Goal: Book appointment/travel/reservation

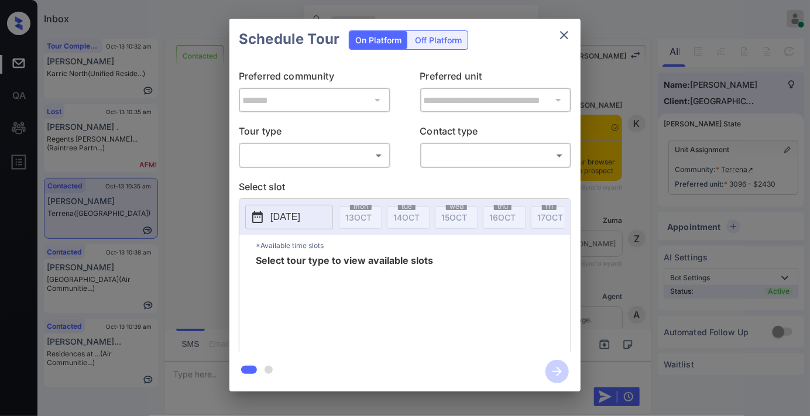
scroll to position [3242, 0]
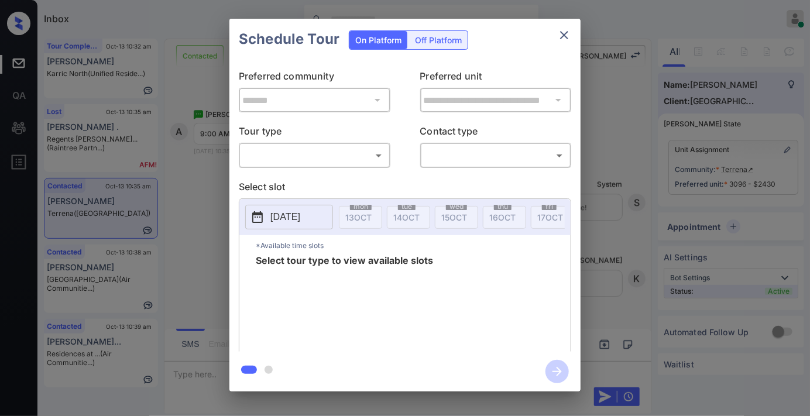
click at [329, 156] on body "Inbox Samantha Soliven Online Set yourself offline Set yourself on break Profil…" at bounding box center [405, 208] width 810 height 416
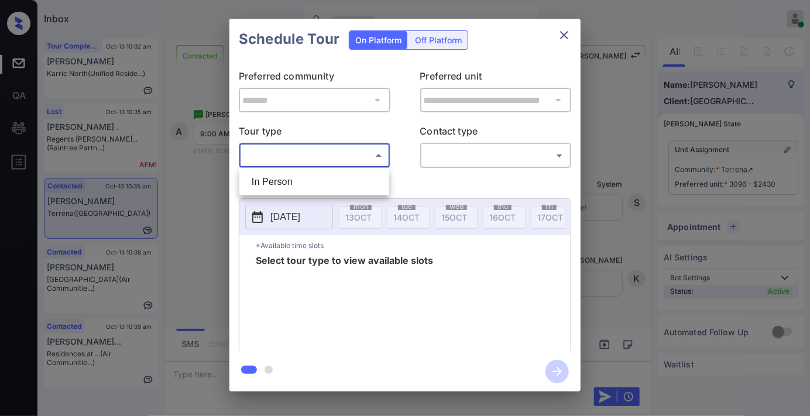
click at [332, 189] on li "In Person" at bounding box center [314, 181] width 144 height 21
type input "********"
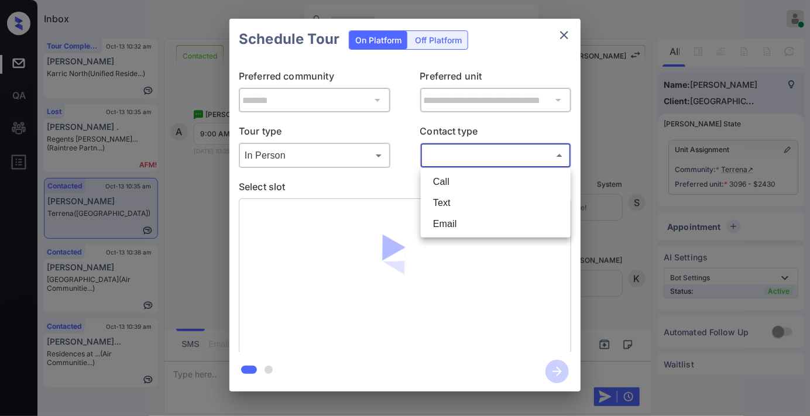
drag, startPoint x: 457, startPoint y: 153, endPoint x: 465, endPoint y: 166, distance: 15.8
click at [457, 153] on body "Inbox Samantha Soliven Online Set yourself offline Set yourself on break Profil…" at bounding box center [405, 208] width 810 height 416
click at [473, 203] on li "Text" at bounding box center [496, 203] width 144 height 21
type input "****"
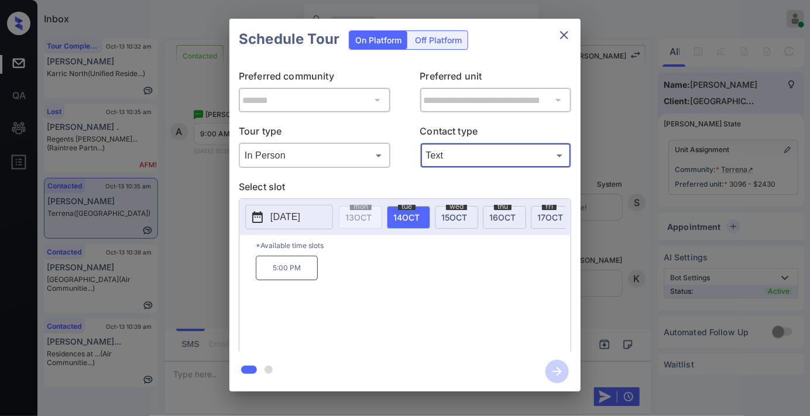
click at [564, 43] on button "close" at bounding box center [563, 34] width 23 height 23
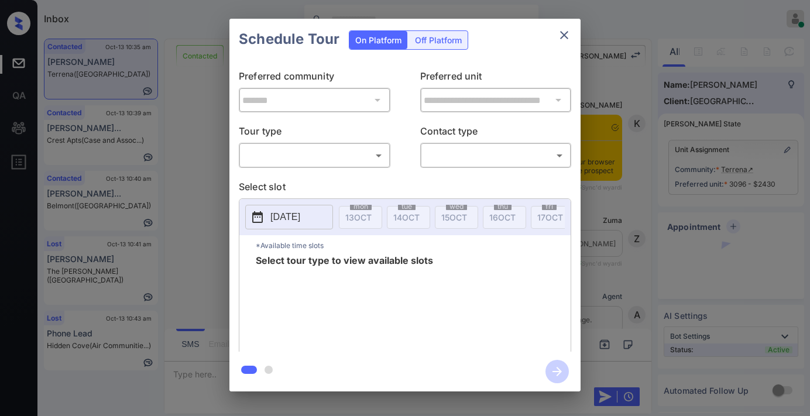
click at [281, 161] on body "Inbox Samantha Soliven Online Set yourself offline Set yourself on break Profil…" at bounding box center [405, 208] width 810 height 416
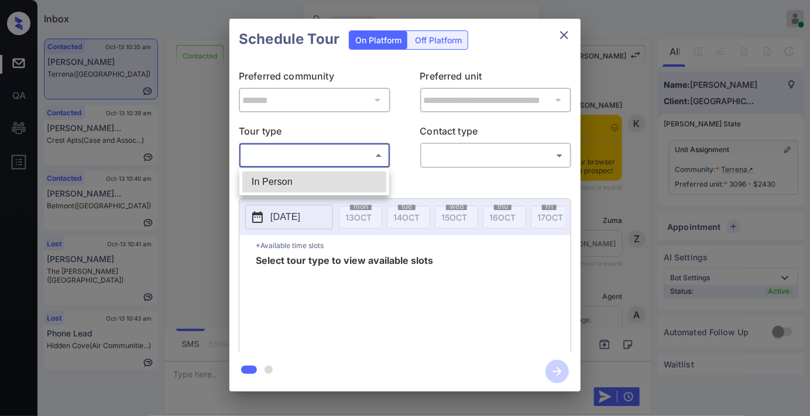
scroll to position [3047, 0]
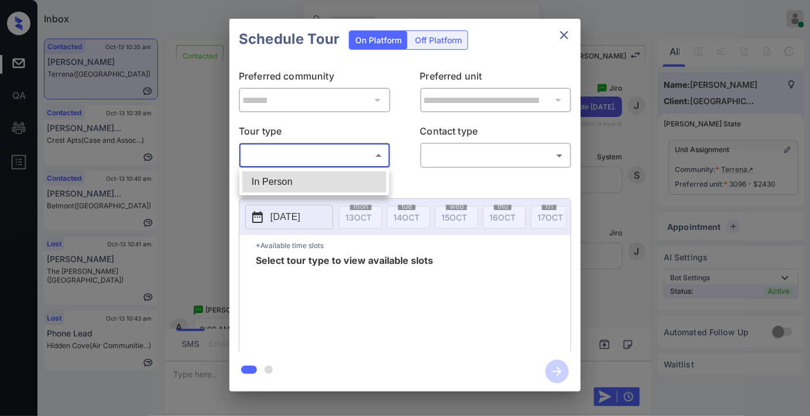
click at [294, 179] on li "In Person" at bounding box center [314, 181] width 144 height 21
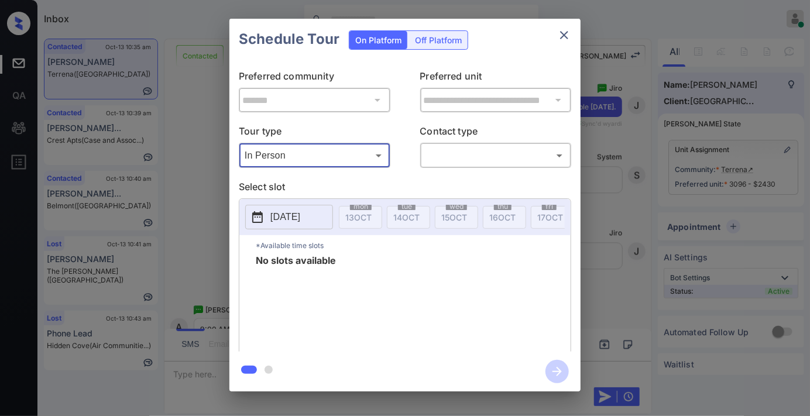
type input "********"
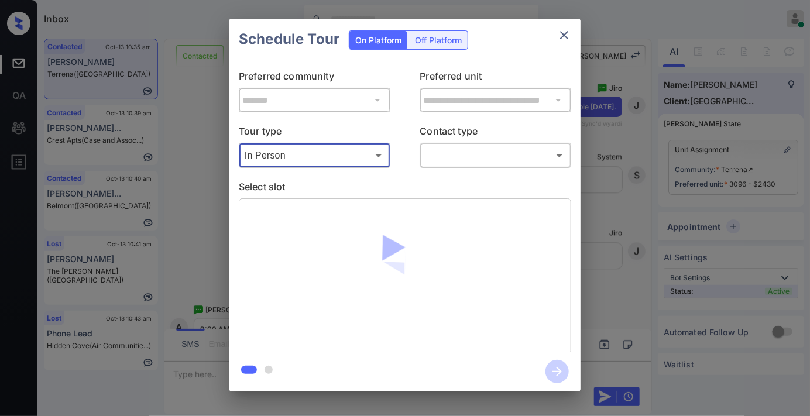
click at [466, 154] on body "Inbox Samantha Soliven Online Set yourself offline Set yourself on break Profil…" at bounding box center [405, 208] width 810 height 416
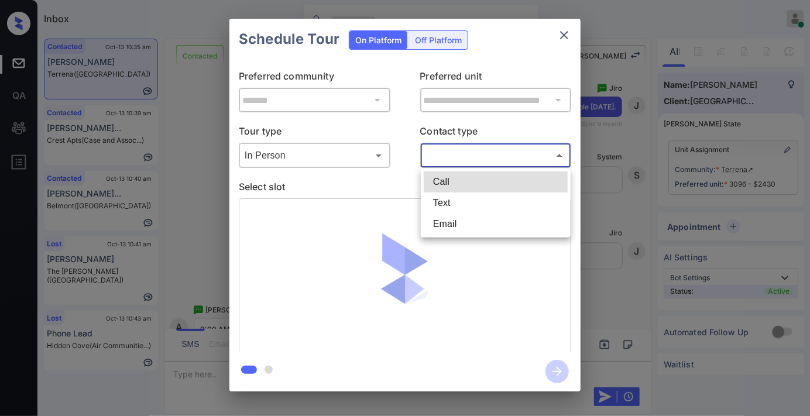
click at [476, 196] on li "Text" at bounding box center [496, 203] width 144 height 21
type input "****"
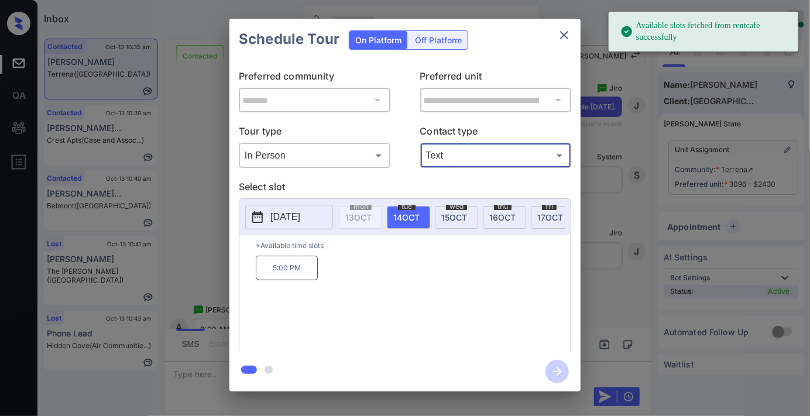
click at [308, 273] on p "5:00 PM" at bounding box center [287, 268] width 62 height 25
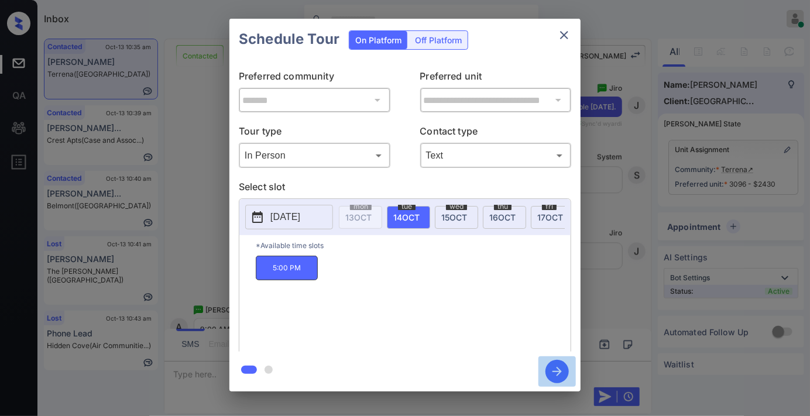
click at [557, 371] on icon "button" at bounding box center [556, 371] width 9 height 9
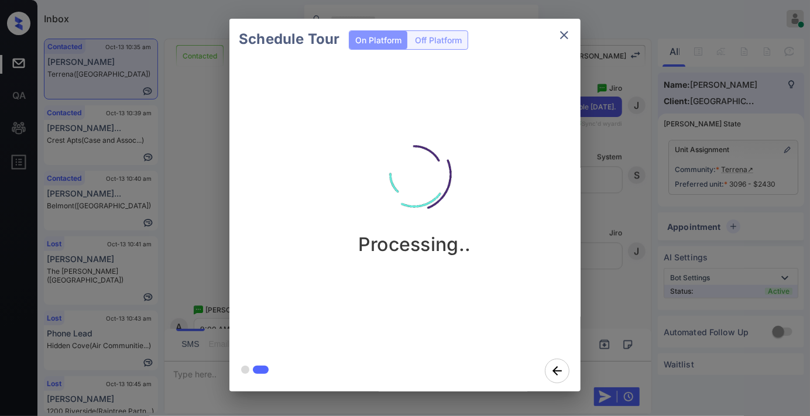
click at [311, 204] on div "Processing.." at bounding box center [414, 186] width 351 height 140
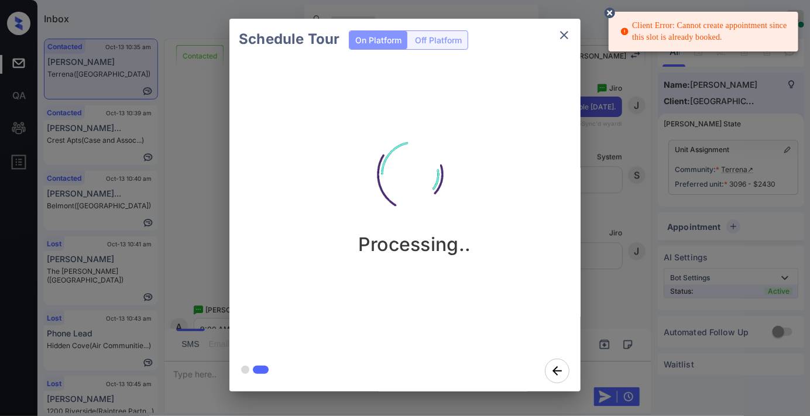
click at [557, 32] on icon "close" at bounding box center [564, 35] width 14 height 14
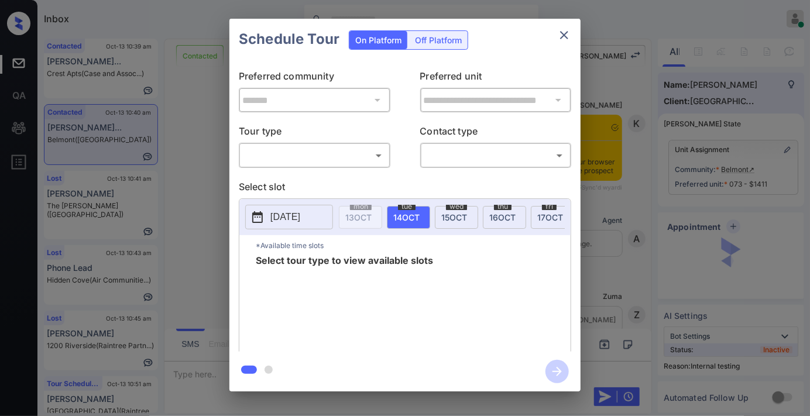
click at [348, 154] on body "Inbox [PERSON_NAME] Online Set yourself offline Set yourself on break Profile S…" at bounding box center [405, 208] width 810 height 416
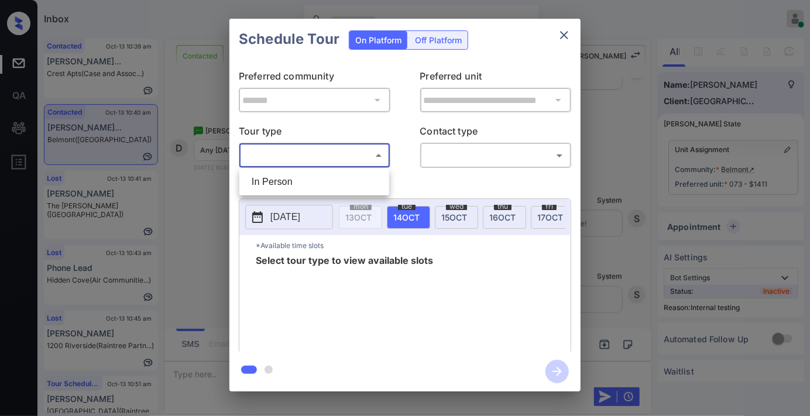
click at [324, 184] on li "In Person" at bounding box center [314, 181] width 144 height 21
type input "********"
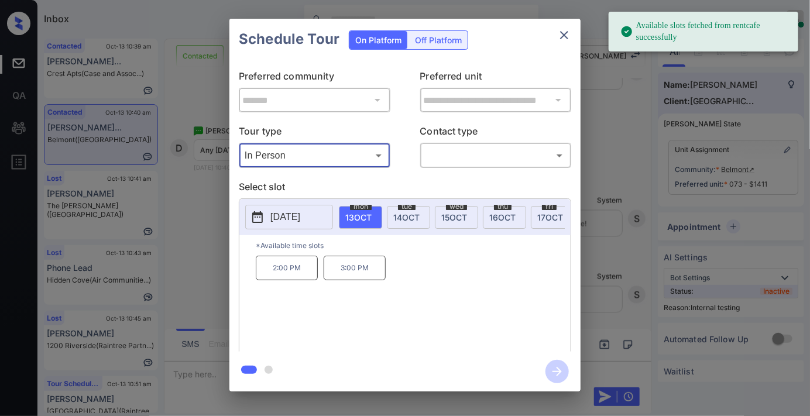
click at [300, 214] on p "[DATE]" at bounding box center [285, 217] width 30 height 14
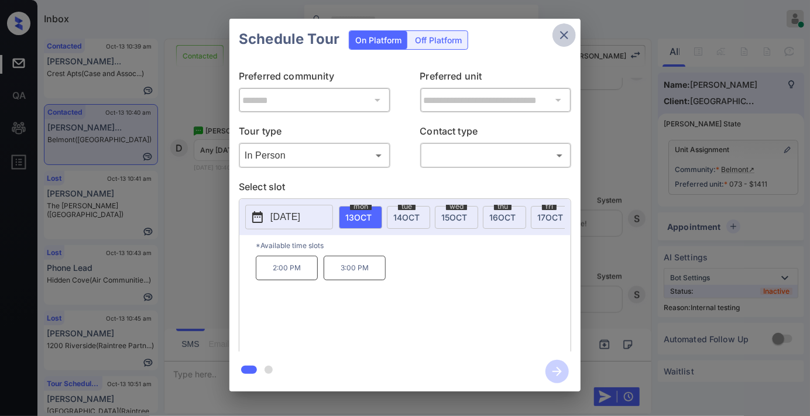
click at [568, 41] on icon "close" at bounding box center [564, 35] width 14 height 14
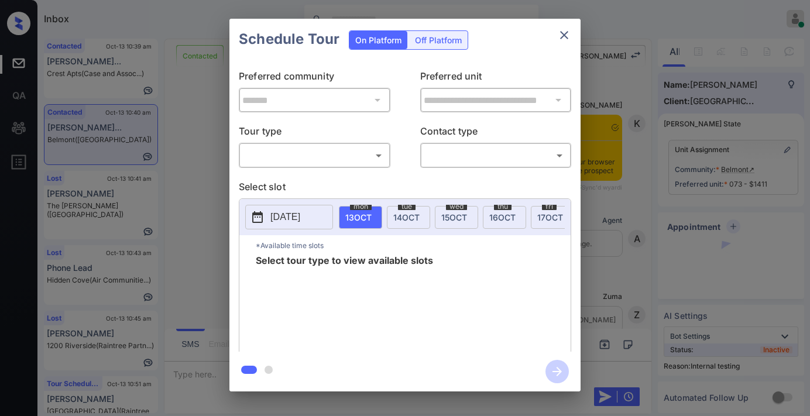
click at [296, 160] on body "Inbox [PERSON_NAME] Online Set yourself offline Set yourself on break Profile S…" at bounding box center [405, 208] width 810 height 416
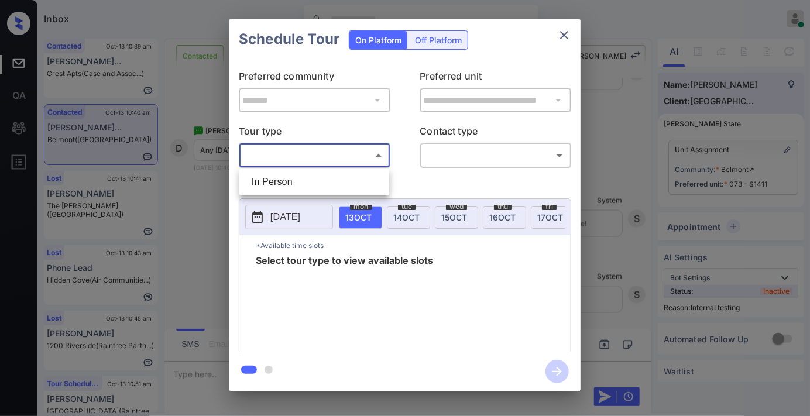
click at [291, 186] on li "In Person" at bounding box center [314, 181] width 144 height 21
type input "********"
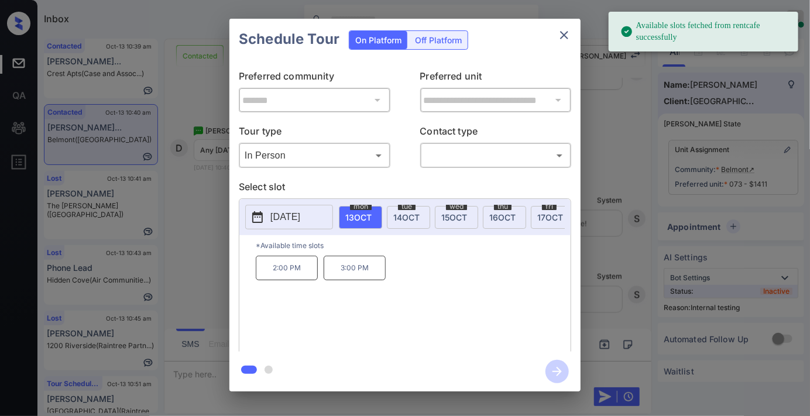
click at [291, 215] on p "[DATE]" at bounding box center [285, 217] width 30 height 14
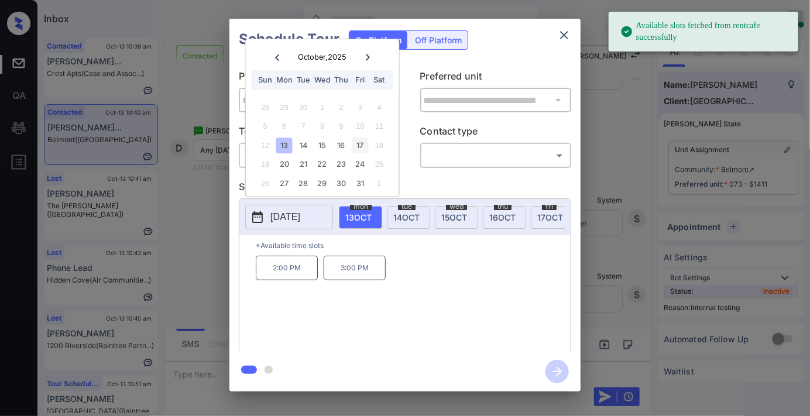
click at [355, 147] on div "17" at bounding box center [360, 146] width 16 height 16
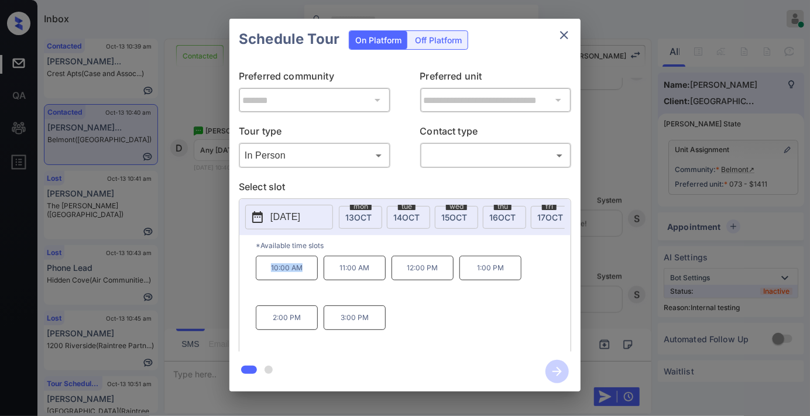
drag, startPoint x: 311, startPoint y: 274, endPoint x: 241, endPoint y: 279, distance: 69.8
click at [241, 279] on div "*Available time slots 10:00 AM 11:00 AM 12:00 PM 1:00 PM 2:00 PM 3:00 PM" at bounding box center [404, 295] width 331 height 120
copy p "10:00 AM"
click at [562, 33] on icon "close" at bounding box center [564, 35] width 14 height 14
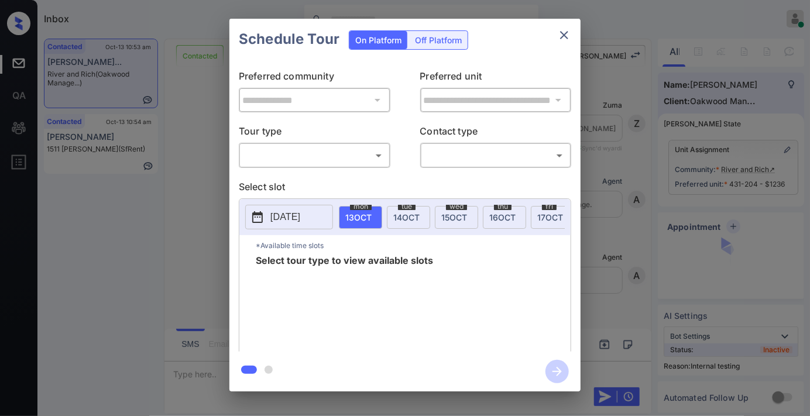
click at [338, 154] on body "Inbox [PERSON_NAME] Online Set yourself offline Set yourself on break Profile S…" at bounding box center [405, 208] width 810 height 416
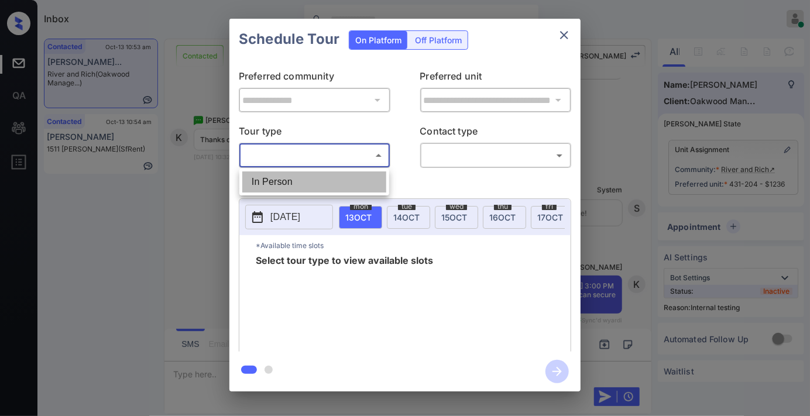
click at [313, 184] on li "In Person" at bounding box center [314, 181] width 144 height 21
type input "********"
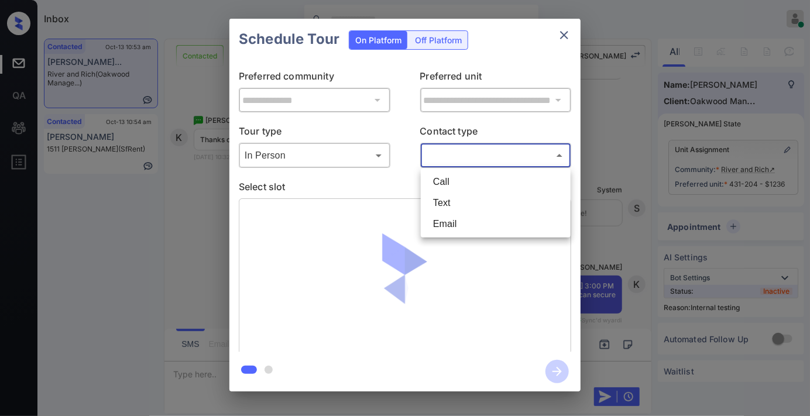
click at [492, 156] on body "Inbox [PERSON_NAME] Online Set yourself offline Set yourself on break Profile S…" at bounding box center [405, 208] width 810 height 416
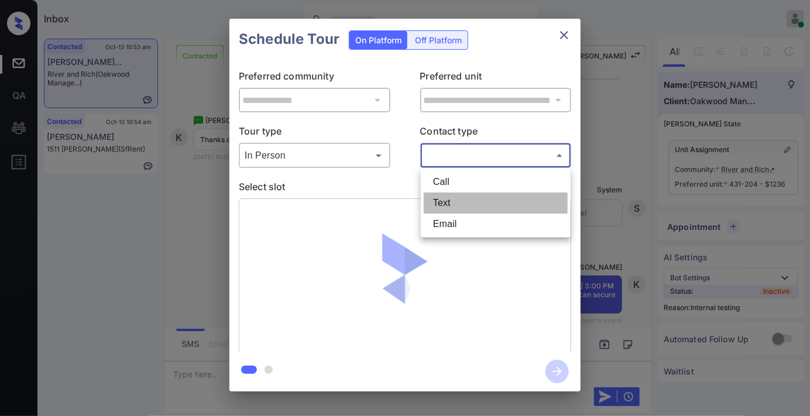
click at [470, 203] on li "Text" at bounding box center [496, 203] width 144 height 21
type input "****"
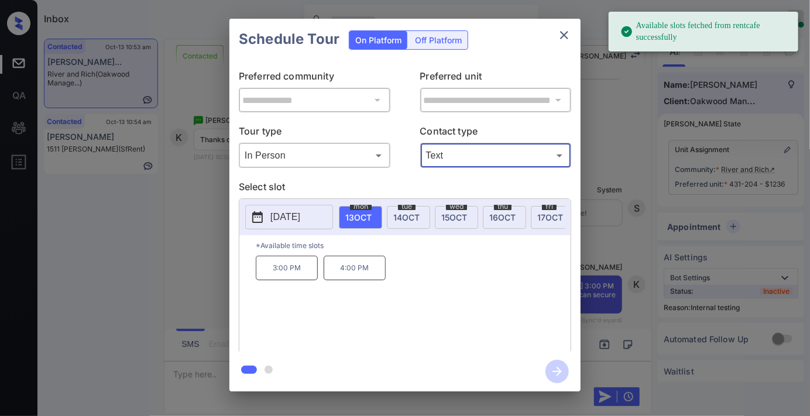
click at [287, 270] on p "3:00 PM" at bounding box center [287, 268] width 62 height 25
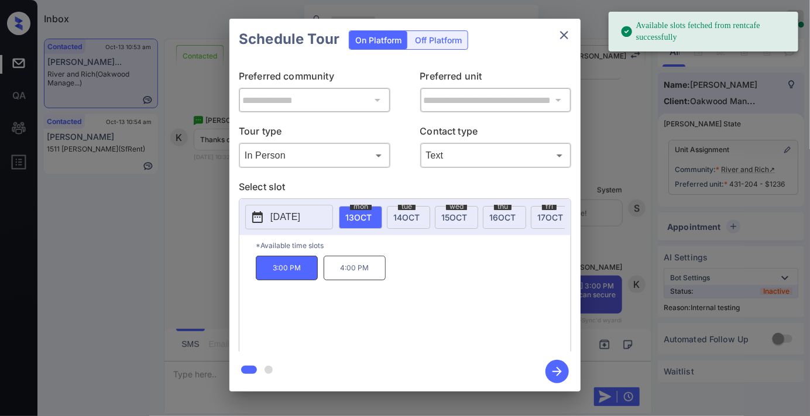
click at [558, 370] on icon "button" at bounding box center [556, 371] width 23 height 23
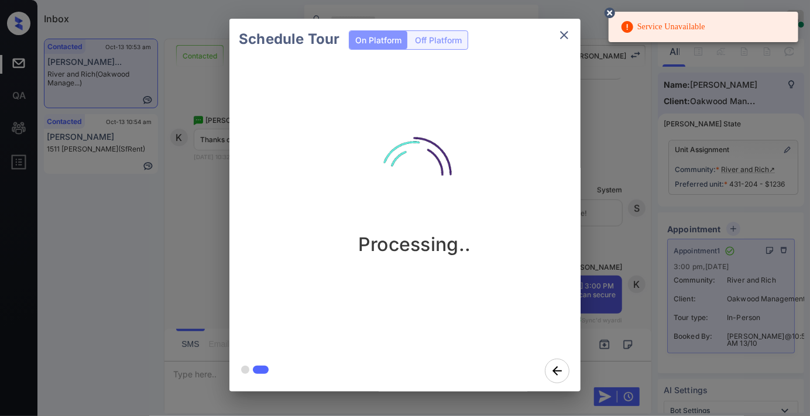
click at [564, 34] on icon "close" at bounding box center [564, 35] width 8 height 8
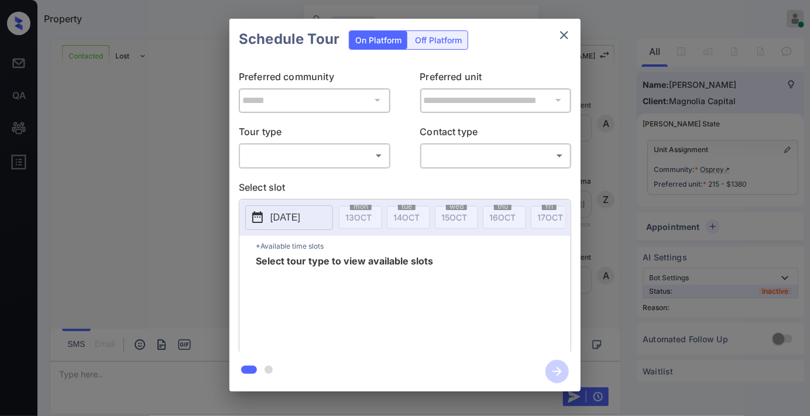
scroll to position [2736, 0]
click at [283, 154] on body "Property [PERSON_NAME] Online Set yourself offline Set yourself on break Profil…" at bounding box center [405, 208] width 810 height 416
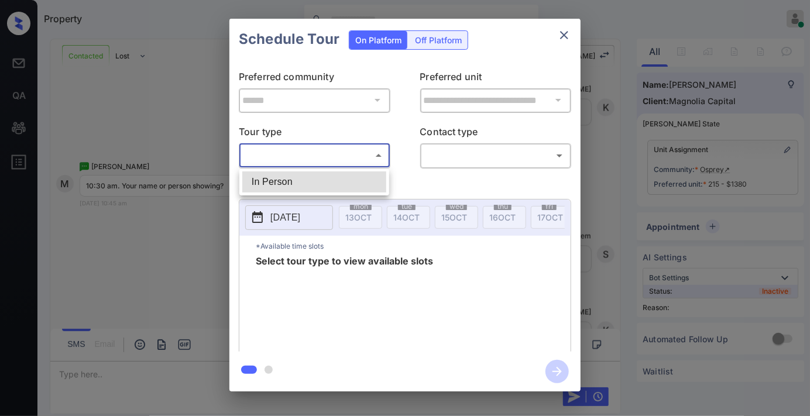
click at [287, 174] on li "In Person" at bounding box center [314, 181] width 144 height 21
type input "********"
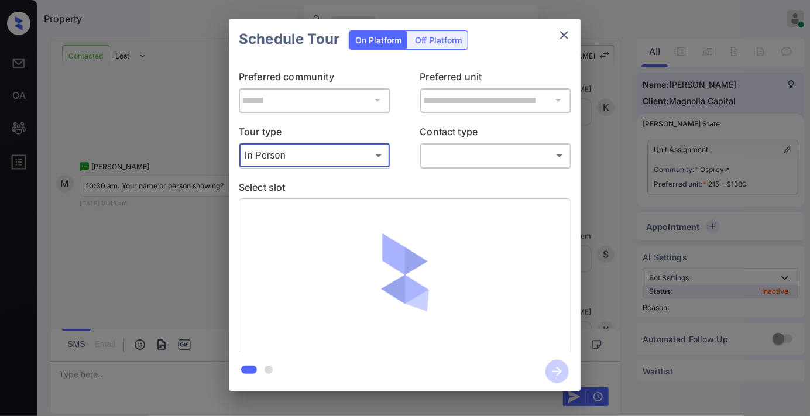
click at [462, 146] on body "Property Samantha Soliven Online Set yourself offline Set yourself on break Pro…" at bounding box center [405, 208] width 810 height 416
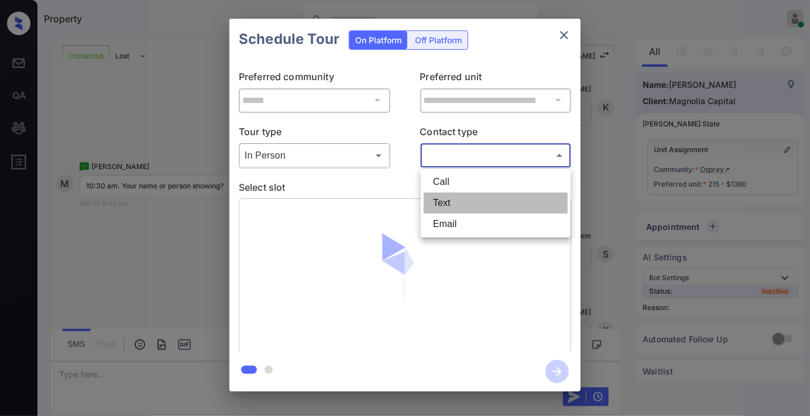
click at [469, 202] on li "Text" at bounding box center [496, 203] width 144 height 21
type input "****"
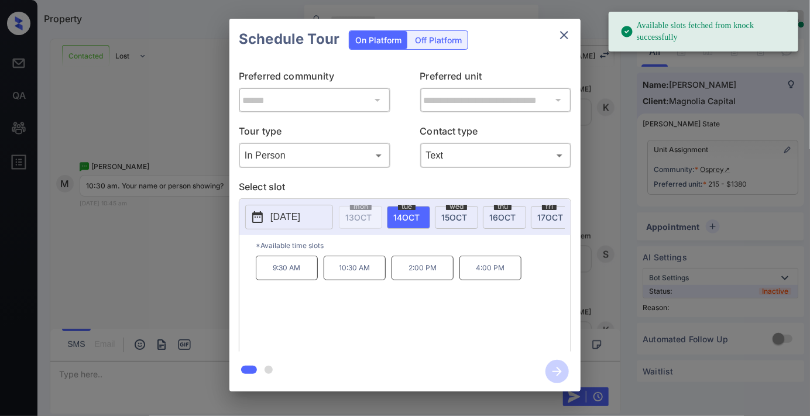
click at [361, 277] on p "10:30 AM" at bounding box center [355, 268] width 62 height 25
click at [553, 374] on icon "button" at bounding box center [556, 371] width 23 height 23
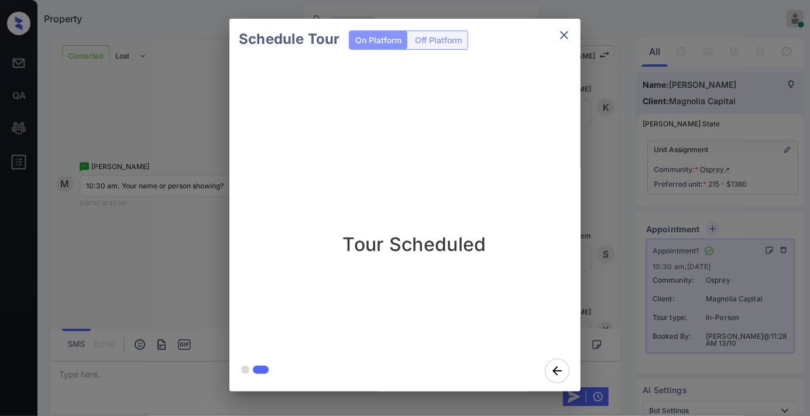
click at [563, 33] on icon "close" at bounding box center [564, 35] width 14 height 14
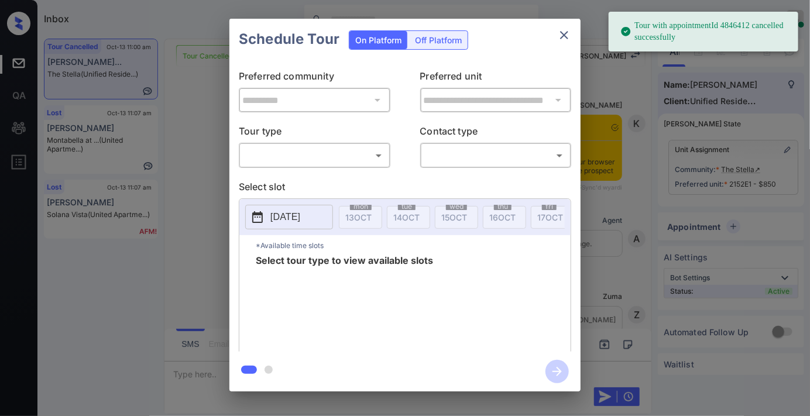
click at [311, 153] on body "Tour with appointmentId 4846412 cancelled successfully Inbox Samantha Soliven O…" at bounding box center [405, 208] width 810 height 416
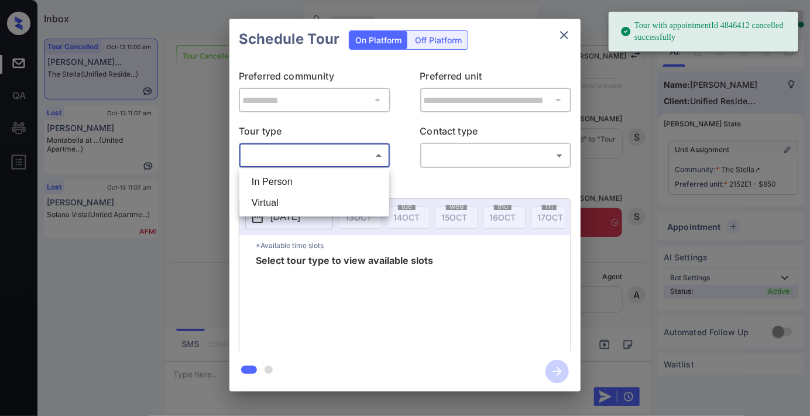
click at [317, 180] on li "In Person" at bounding box center [314, 181] width 144 height 21
type input "********"
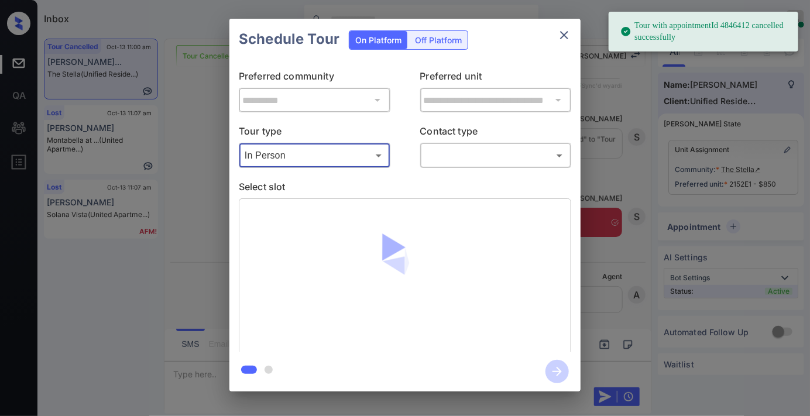
click at [472, 157] on body "Tour with appointmentId 4846412 cancelled successfully Inbox Samantha Soliven O…" at bounding box center [405, 208] width 810 height 416
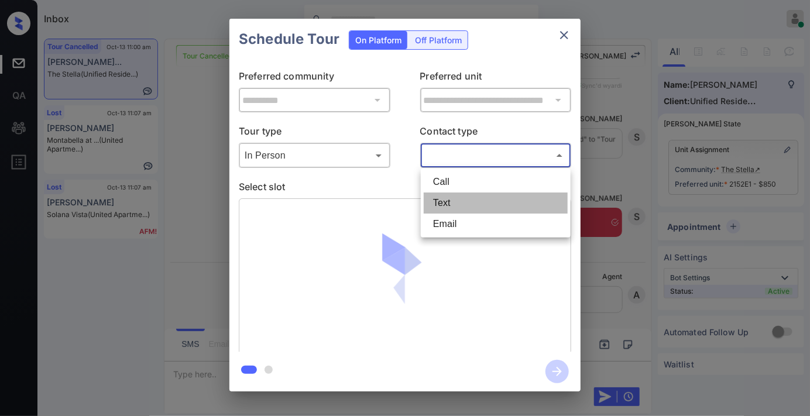
click at [483, 202] on li "Text" at bounding box center [496, 203] width 144 height 21
type input "****"
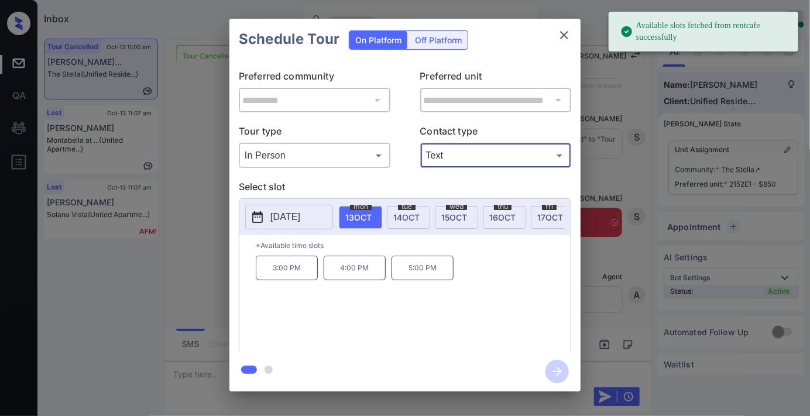
click at [300, 217] on p "2025-10-13" at bounding box center [285, 217] width 30 height 14
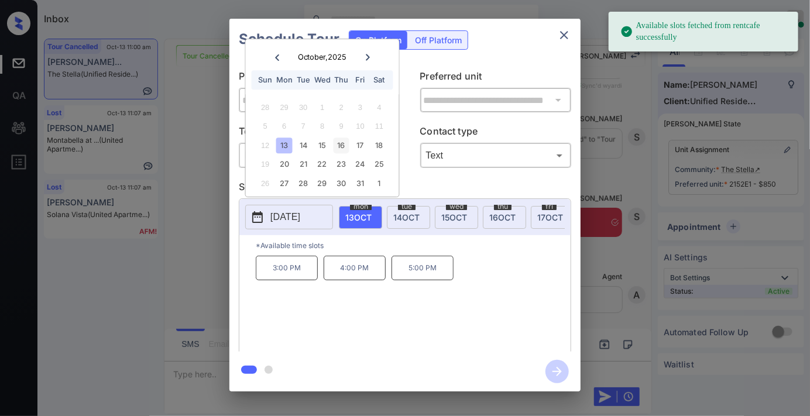
click at [344, 143] on div "16" at bounding box center [342, 146] width 16 height 16
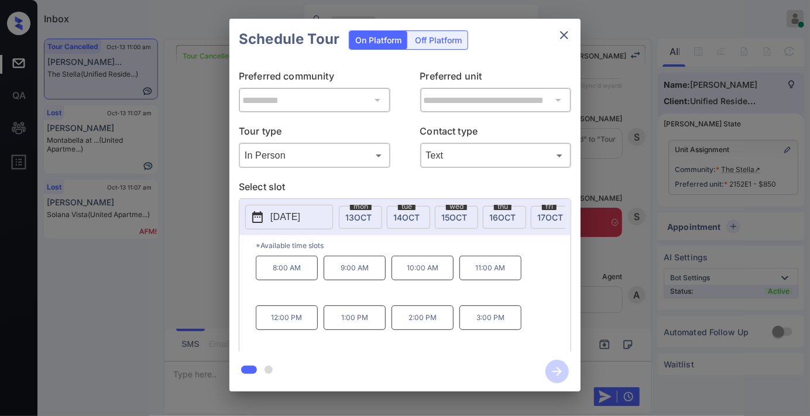
click at [361, 322] on p "1:00 PM" at bounding box center [355, 317] width 62 height 25
click at [558, 367] on icon "button" at bounding box center [556, 371] width 23 height 23
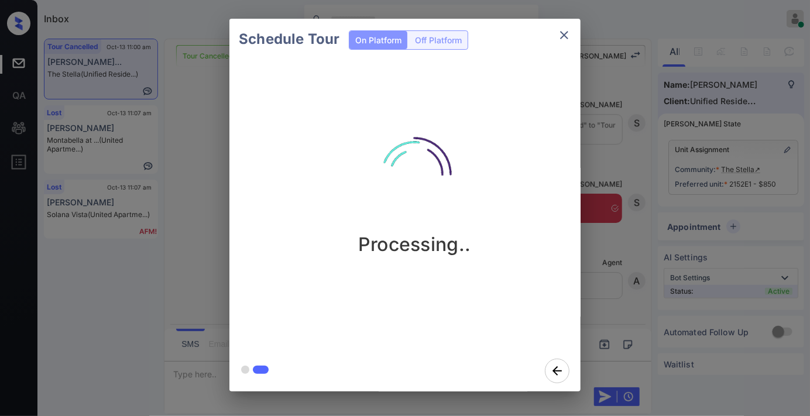
scroll to position [3570, 0]
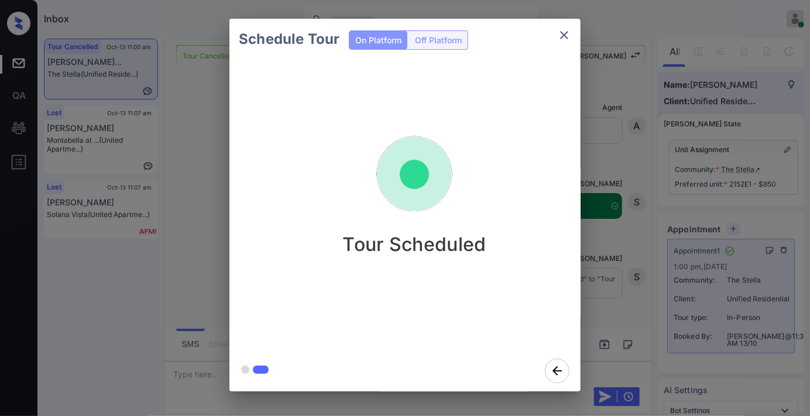
click at [565, 37] on icon "close" at bounding box center [564, 35] width 14 height 14
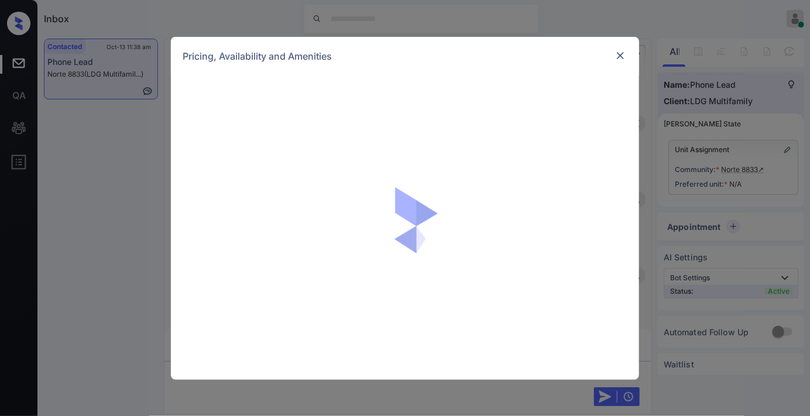
scroll to position [910, 0]
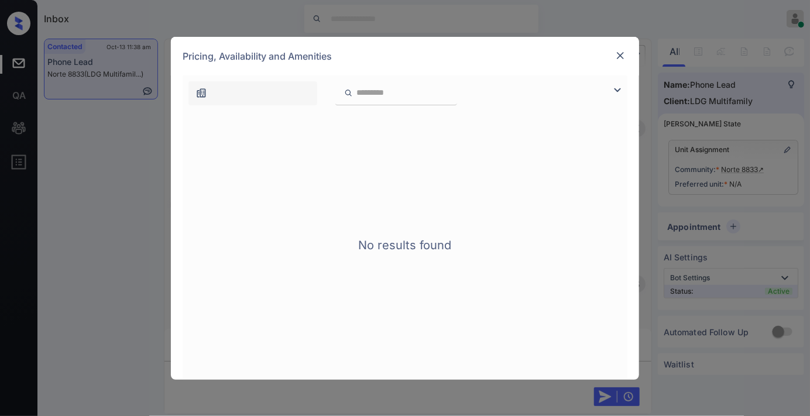
click at [617, 60] on img at bounding box center [620, 56] width 12 height 12
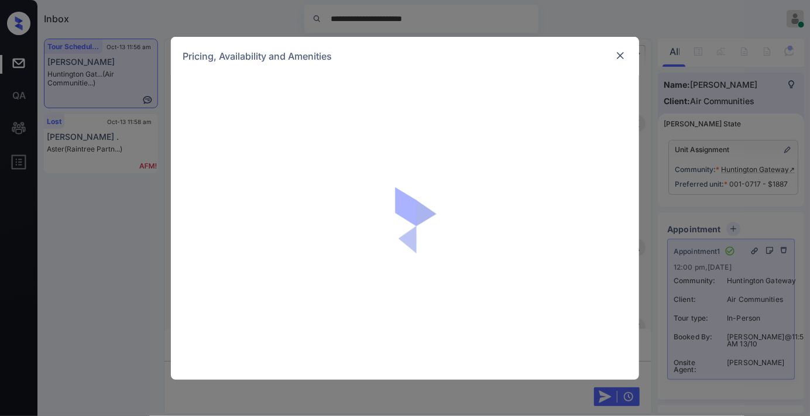
scroll to position [1379, 0]
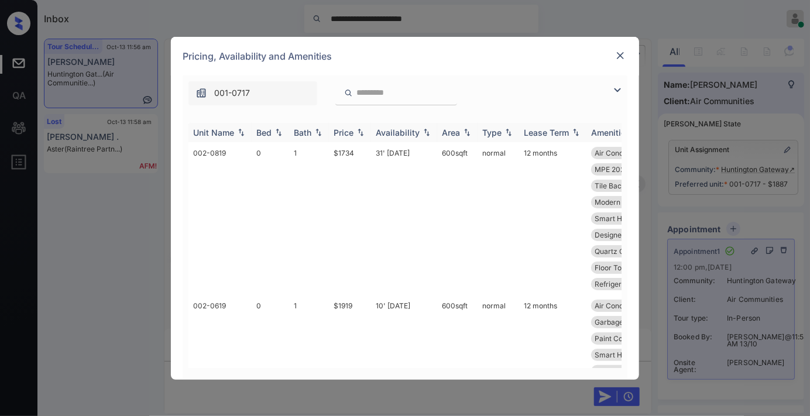
click at [344, 133] on div "Price" at bounding box center [344, 133] width 20 height 10
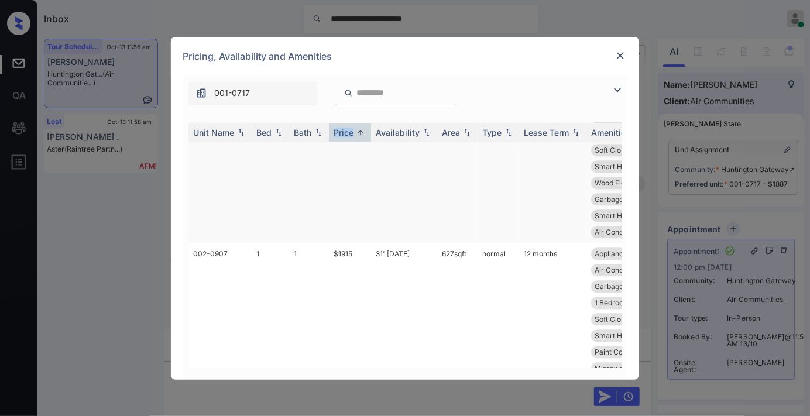
scroll to position [1300, 0]
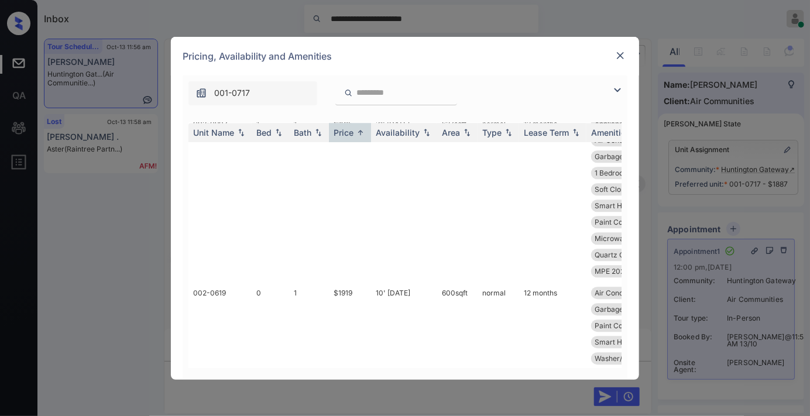
click at [413, 94] on input "search" at bounding box center [403, 93] width 96 height 10
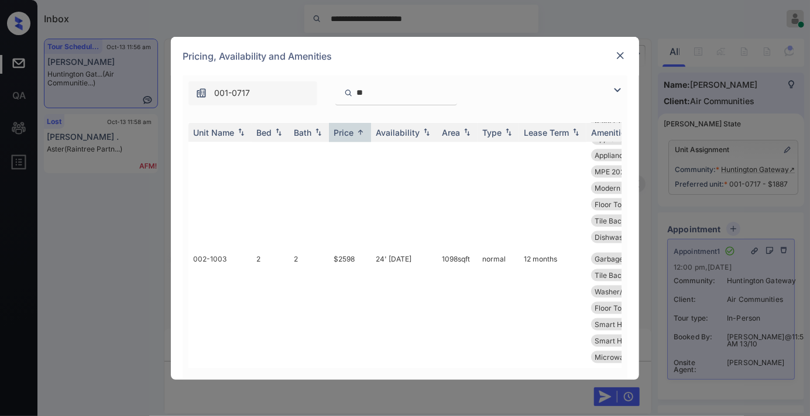
scroll to position [715, 0]
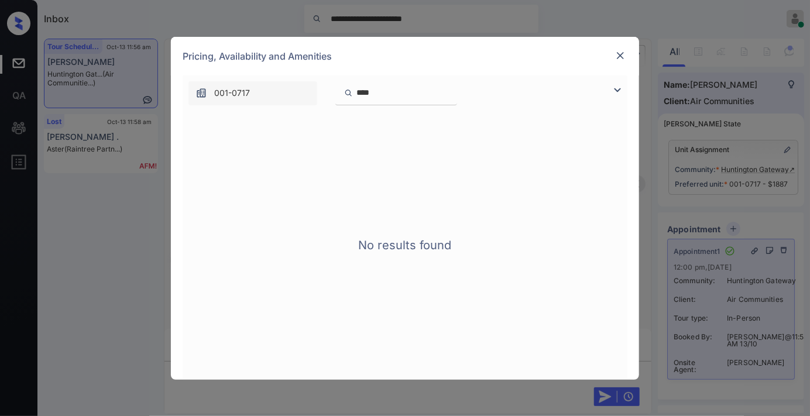
type input "****"
click at [626, 57] on img at bounding box center [620, 56] width 12 height 12
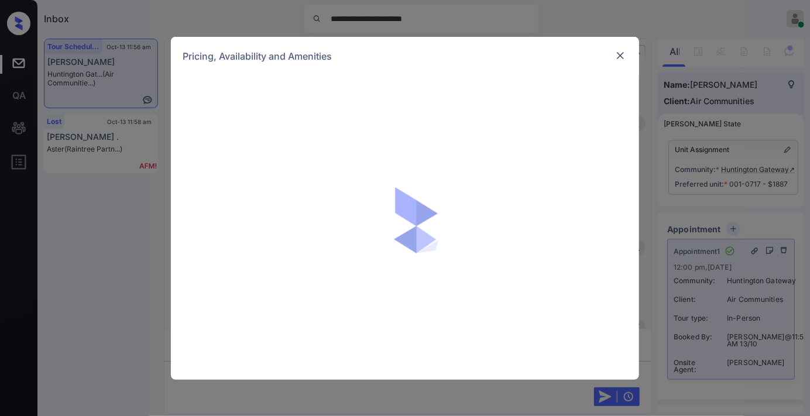
scroll to position [3199, 0]
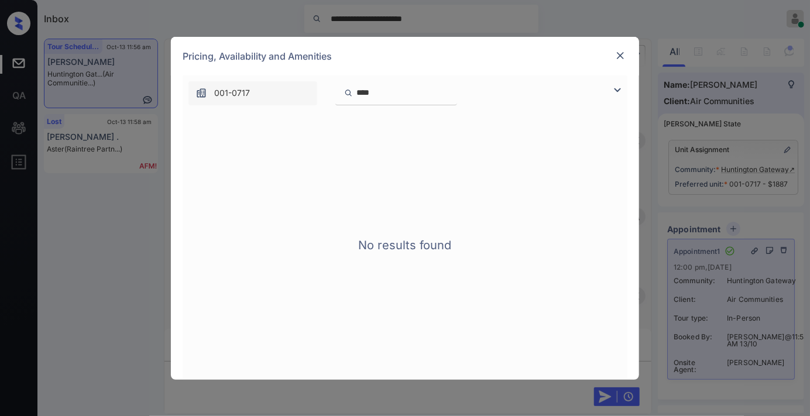
click at [367, 90] on input "****" at bounding box center [403, 93] width 96 height 10
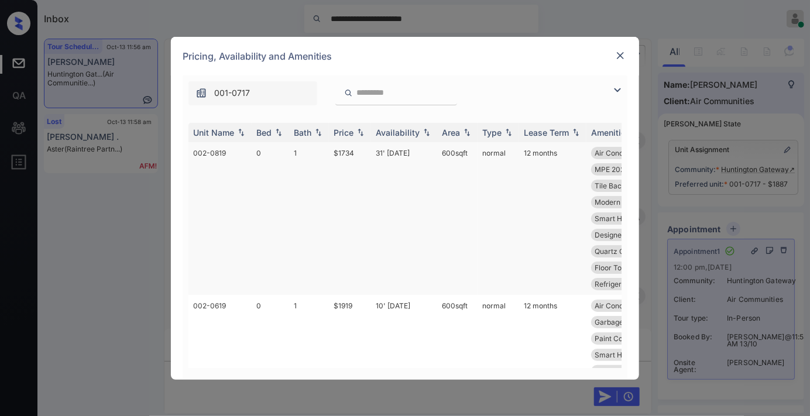
click at [362, 132] on img at bounding box center [361, 132] width 12 height 8
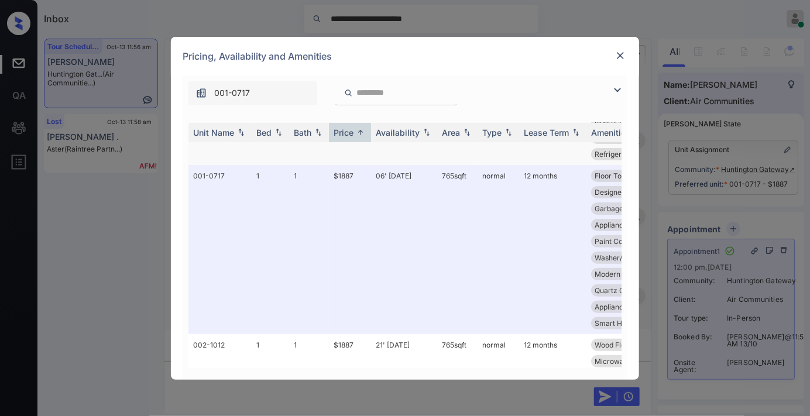
scroll to position [65, 0]
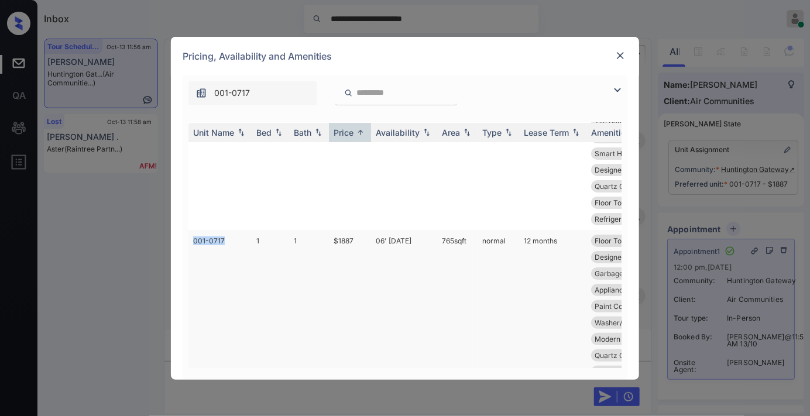
drag, startPoint x: 214, startPoint y: 236, endPoint x: 190, endPoint y: 237, distance: 24.0
click at [190, 237] on td "001-0717" at bounding box center [219, 314] width 63 height 169
copy td "001-0717"
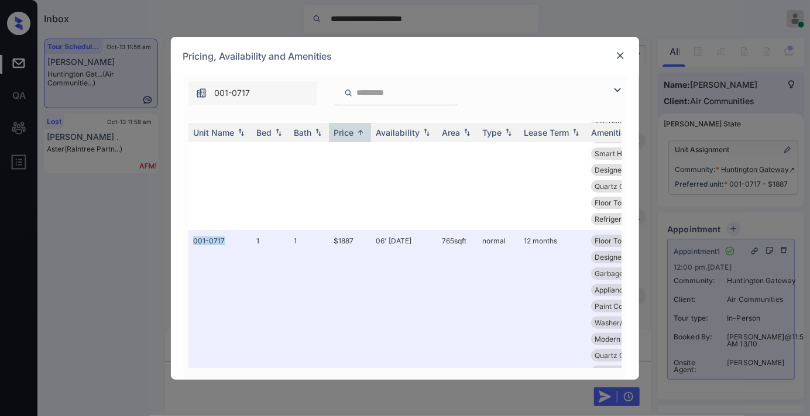
click at [616, 55] on img at bounding box center [620, 56] width 12 height 12
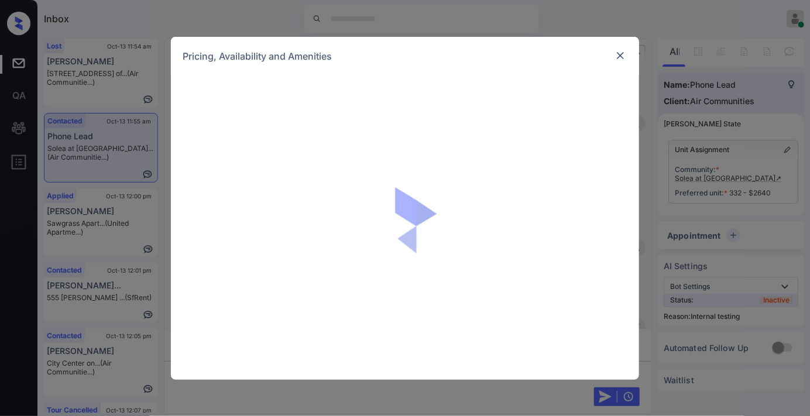
scroll to position [2851, 0]
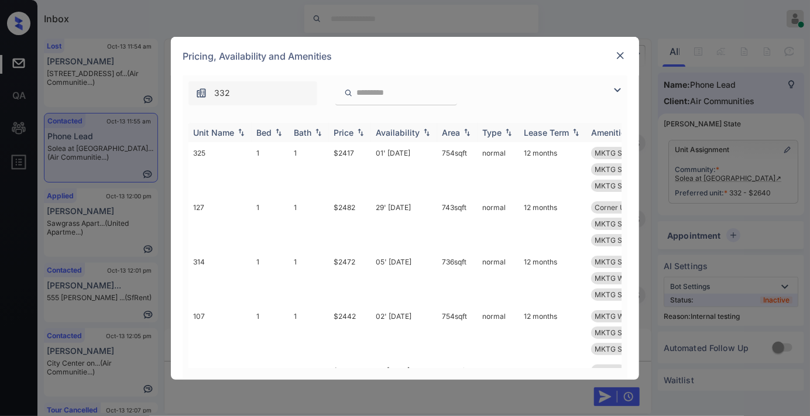
click at [347, 125] on th "Price" at bounding box center [350, 132] width 42 height 19
click at [347, 128] on div "Price" at bounding box center [344, 133] width 20 height 10
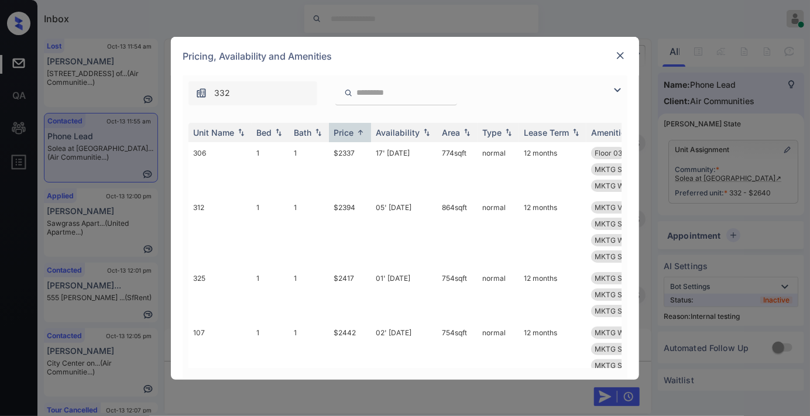
click at [522, 55] on div "Pricing, Availability and Amenities" at bounding box center [405, 56] width 468 height 39
click at [613, 88] on img at bounding box center [617, 90] width 14 height 14
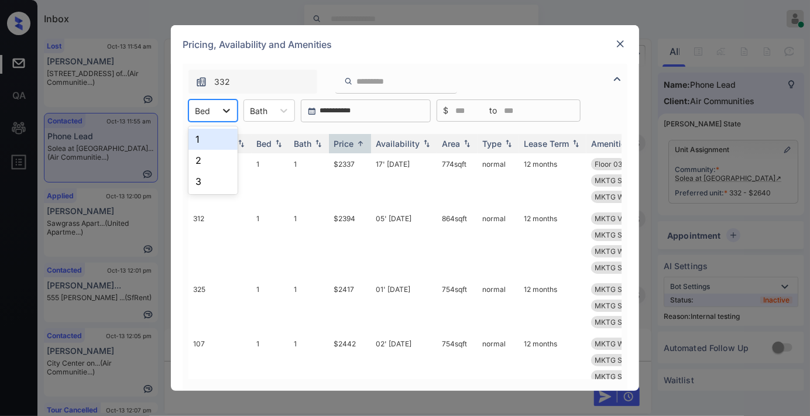
click at [236, 119] on div at bounding box center [226, 110] width 21 height 21
click at [223, 159] on div "2" at bounding box center [212, 160] width 49 height 21
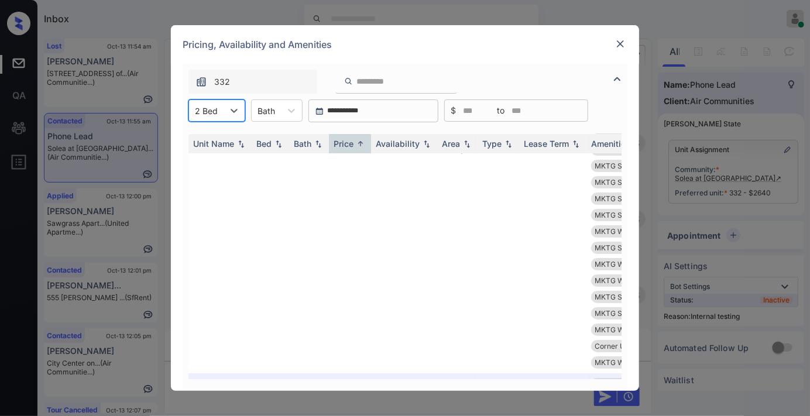
scroll to position [1950, 0]
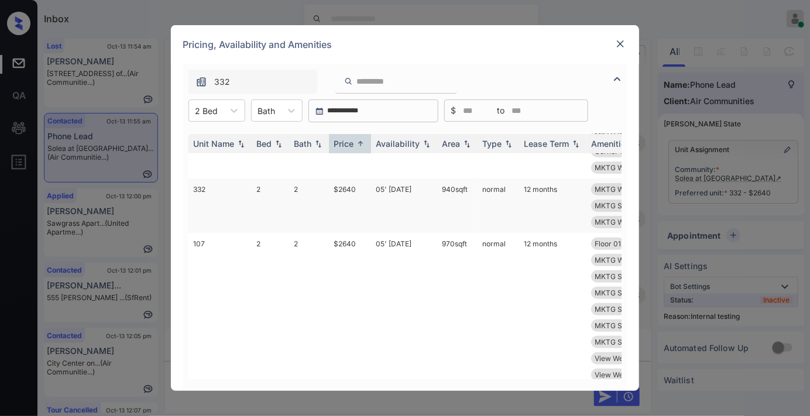
drag, startPoint x: 435, startPoint y: 186, endPoint x: 470, endPoint y: 186, distance: 35.1
click at [470, 186] on td "940 sqft" at bounding box center [457, 205] width 40 height 54
copy td "940 sqft"
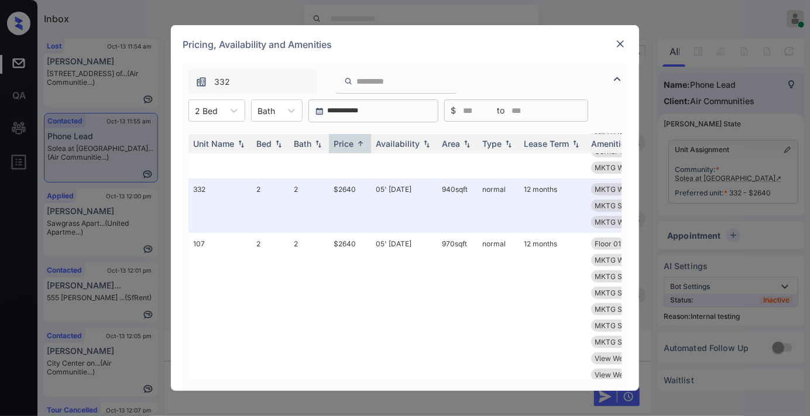
click at [616, 39] on img at bounding box center [620, 44] width 12 height 12
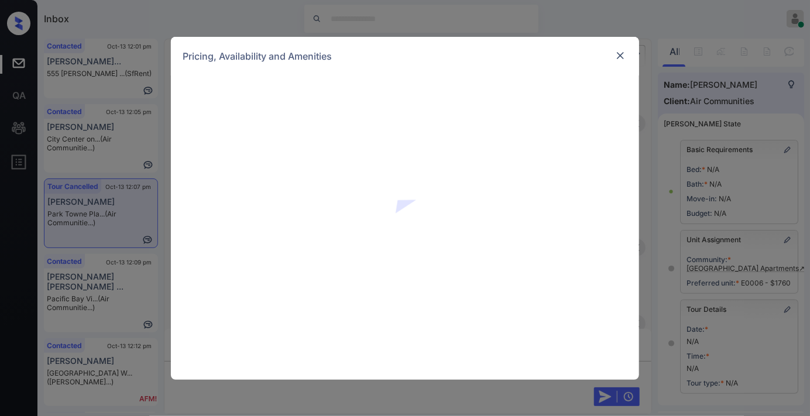
scroll to position [11893, 0]
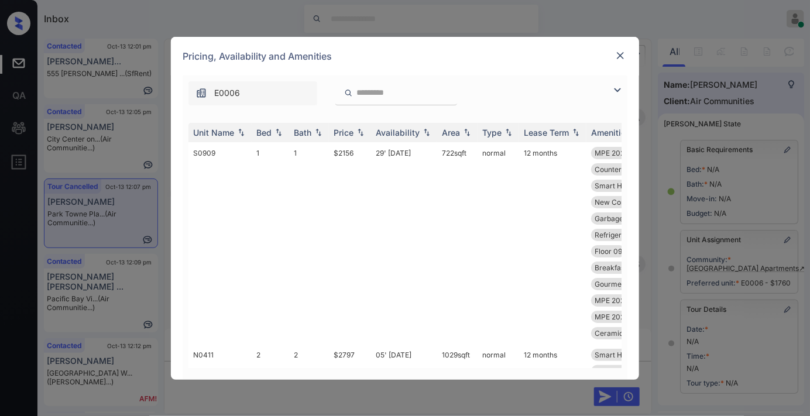
click at [349, 132] on div "Price" at bounding box center [344, 133] width 20 height 10
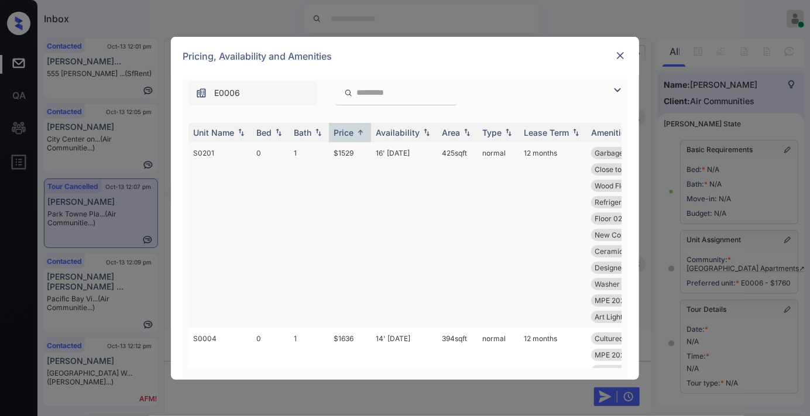
click at [614, 90] on img at bounding box center [617, 90] width 14 height 14
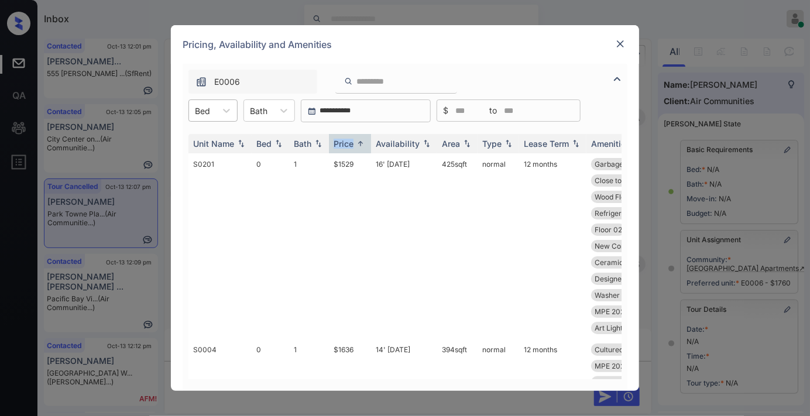
click at [213, 110] on div "Bed" at bounding box center [202, 110] width 27 height 17
click at [226, 176] on div "2" at bounding box center [212, 181] width 49 height 21
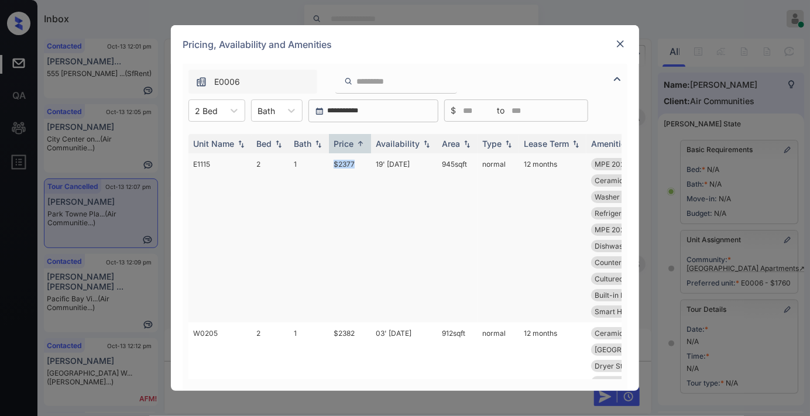
drag, startPoint x: 336, startPoint y: 159, endPoint x: 328, endPoint y: 160, distance: 8.3
click at [328, 160] on tr "E1115 2 1 $2377 19' Oct 25 945 sqft normal 12 months MPE 2023 Pub an... Gourmet…" at bounding box center [493, 237] width 611 height 169
copy tr "$2377"
click at [623, 47] on img at bounding box center [620, 44] width 12 height 12
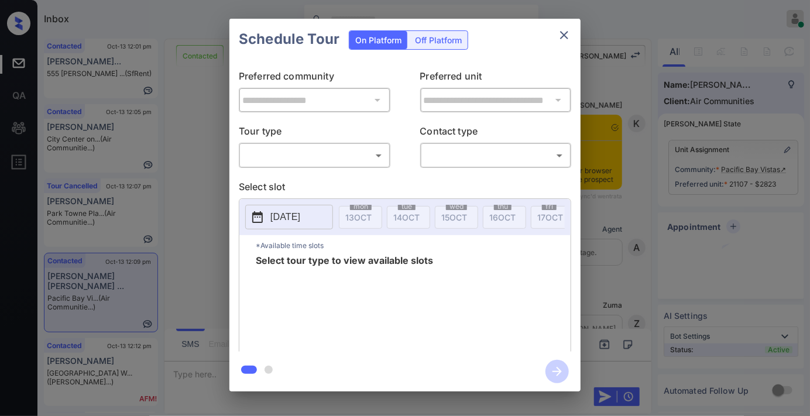
scroll to position [1040, 0]
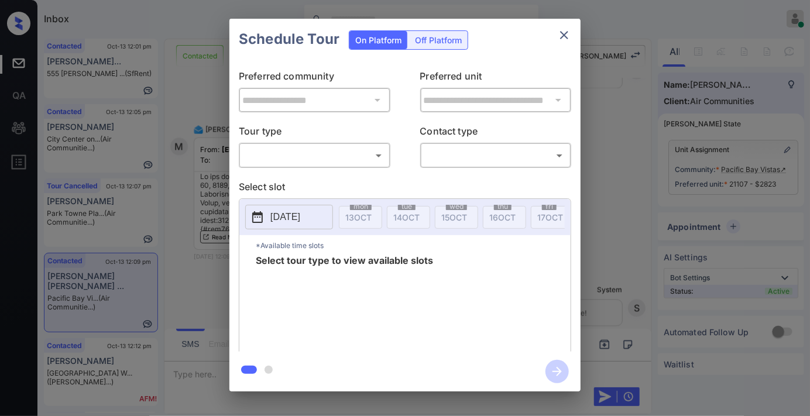
click at [306, 149] on body "Inbox Samantha Soliven Online Set yourself offline Set yourself on break Profil…" at bounding box center [405, 208] width 810 height 416
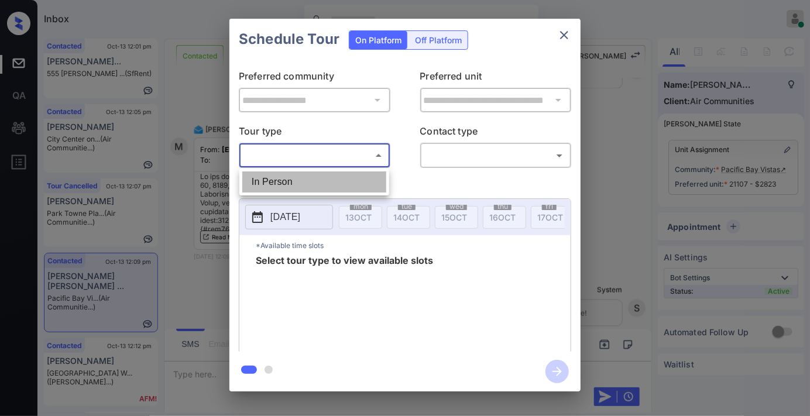
click at [317, 178] on li "In Person" at bounding box center [314, 181] width 144 height 21
type input "********"
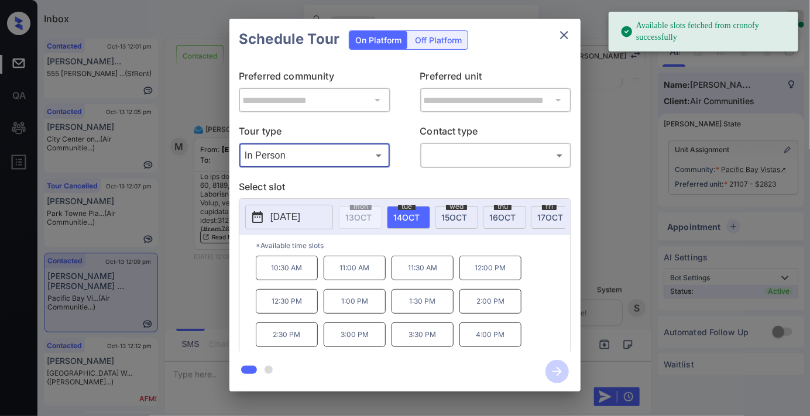
click at [563, 33] on icon "close" at bounding box center [564, 35] width 8 height 8
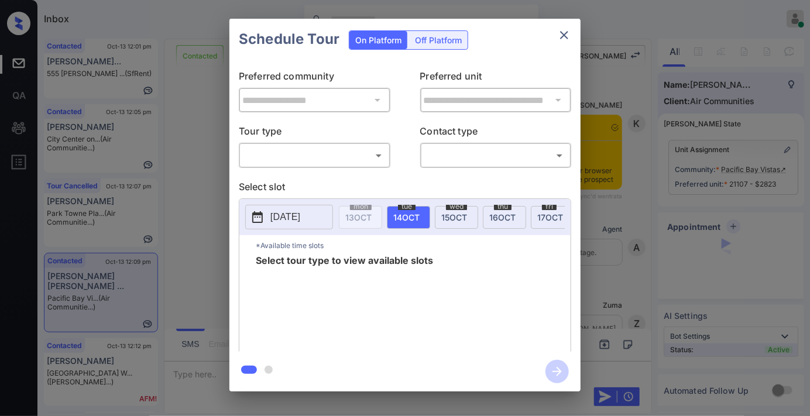
scroll to position [1040, 0]
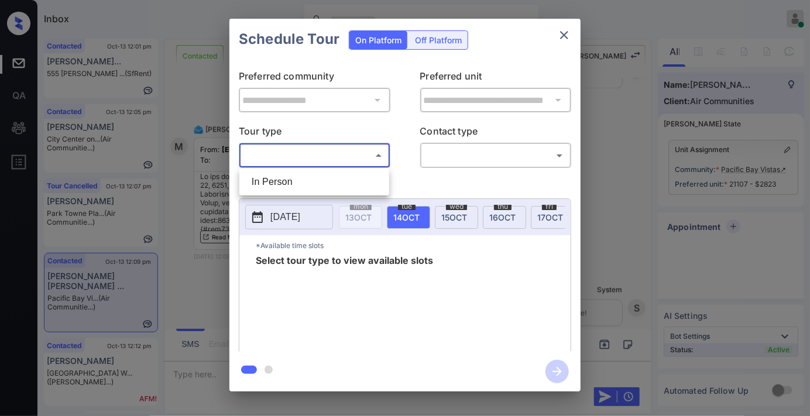
click at [344, 150] on body "Inbox [PERSON_NAME] Online Set yourself offline Set yourself on break Profile S…" at bounding box center [405, 208] width 810 height 416
click at [306, 185] on li "In Person" at bounding box center [314, 181] width 144 height 21
type input "********"
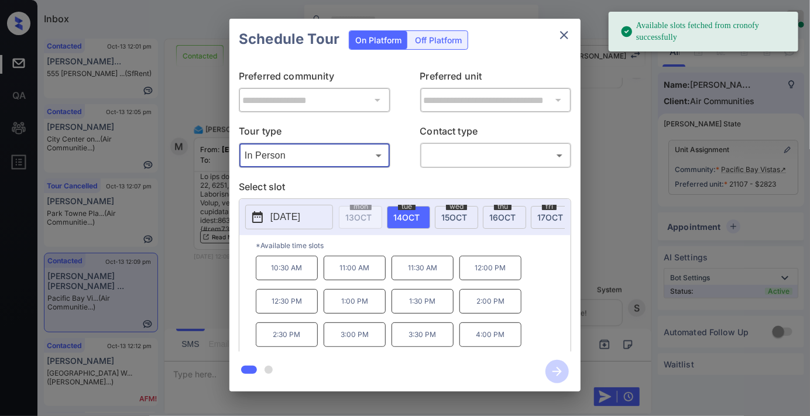
click at [275, 219] on p "[DATE]" at bounding box center [285, 217] width 30 height 14
click at [566, 30] on icon "close" at bounding box center [564, 35] width 14 height 14
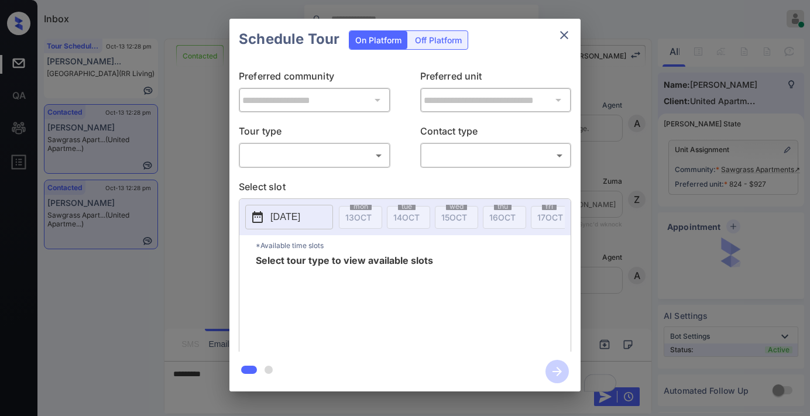
click at [323, 159] on body "Inbox [PERSON_NAME] Online Set yourself offline Set yourself on break Profile S…" at bounding box center [405, 208] width 810 height 416
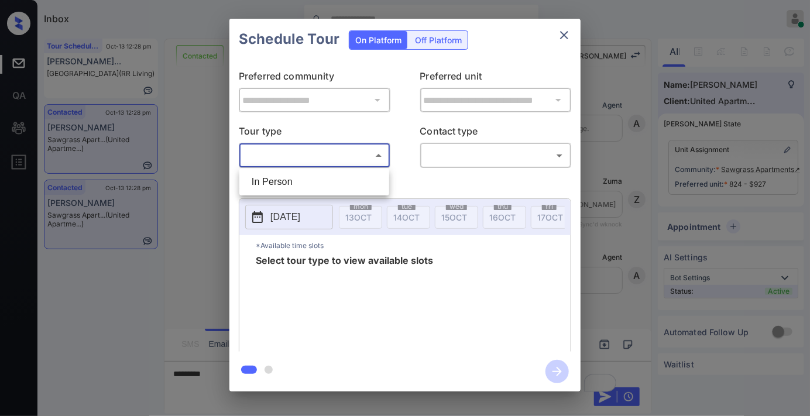
scroll to position [513, 0]
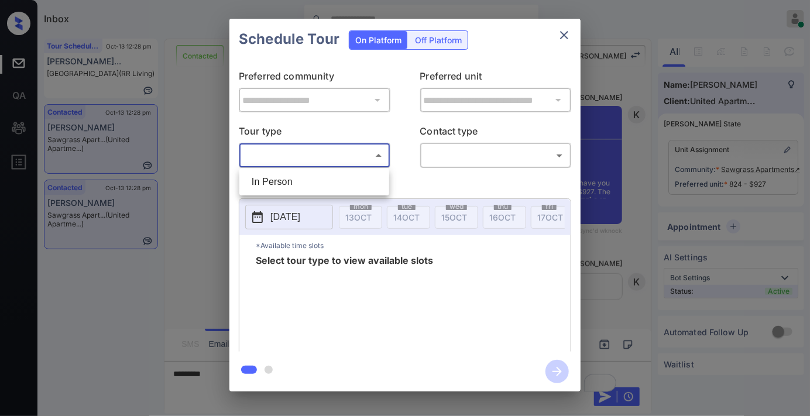
click at [322, 176] on li "In Person" at bounding box center [314, 181] width 144 height 21
type input "********"
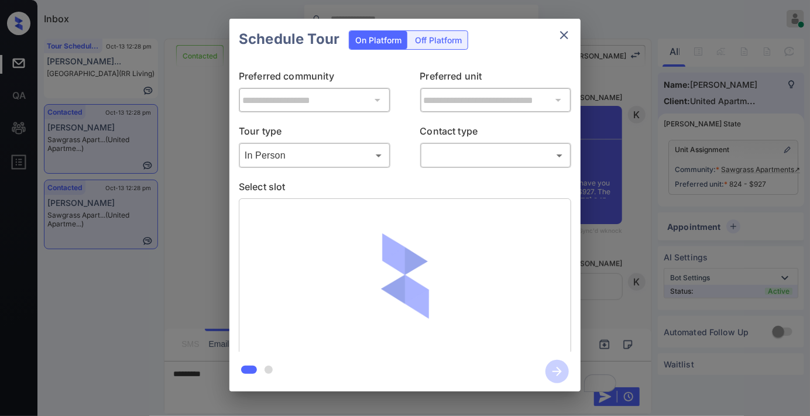
click at [415, 122] on div "**********" at bounding box center [404, 206] width 351 height 292
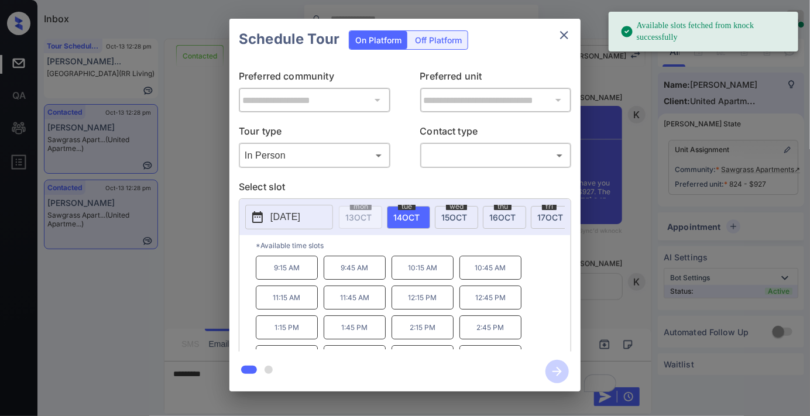
click at [300, 221] on p "[DATE]" at bounding box center [285, 217] width 30 height 14
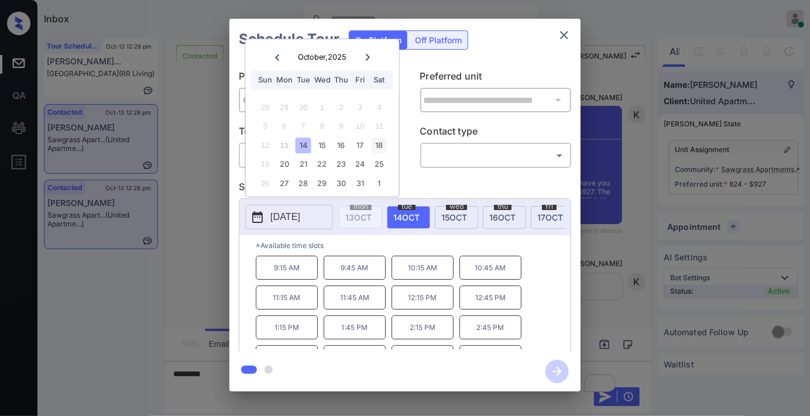
click at [373, 141] on div "18" at bounding box center [379, 146] width 16 height 16
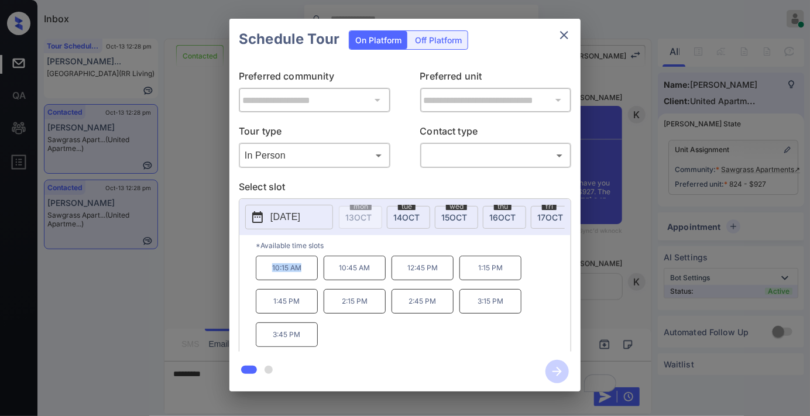
drag, startPoint x: 304, startPoint y: 277, endPoint x: 240, endPoint y: 279, distance: 63.8
click at [240, 279] on div "*Available time slots 10:15 AM 10:45 AM 12:45 PM 1:15 PM 1:45 PM 2:15 PM 2:45 P…" at bounding box center [404, 295] width 331 height 120
copy p "10:15 AM"
click at [566, 33] on icon "close" at bounding box center [564, 35] width 8 height 8
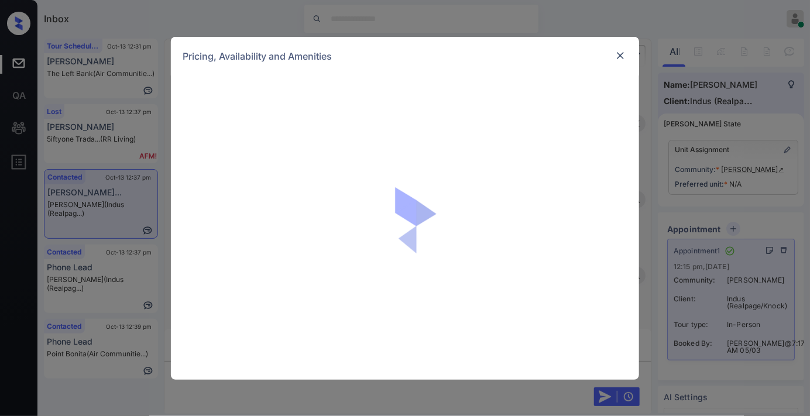
scroll to position [4279, 0]
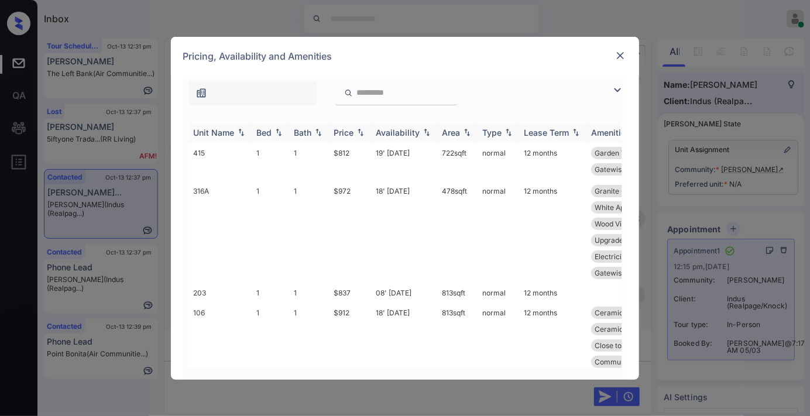
click at [357, 130] on img at bounding box center [361, 132] width 12 height 8
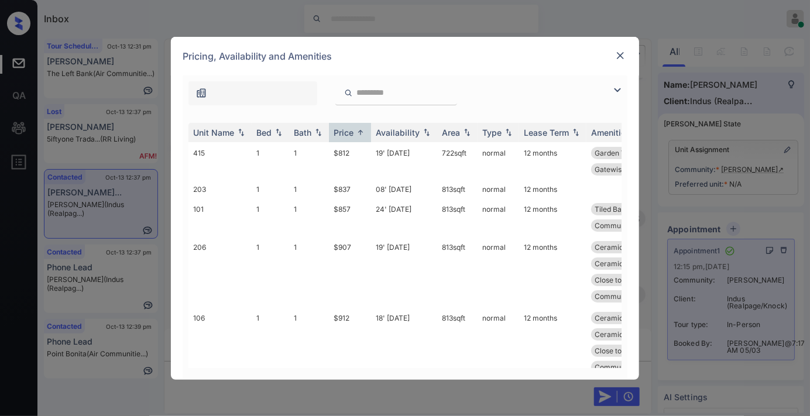
click at [618, 85] on img at bounding box center [617, 90] width 14 height 14
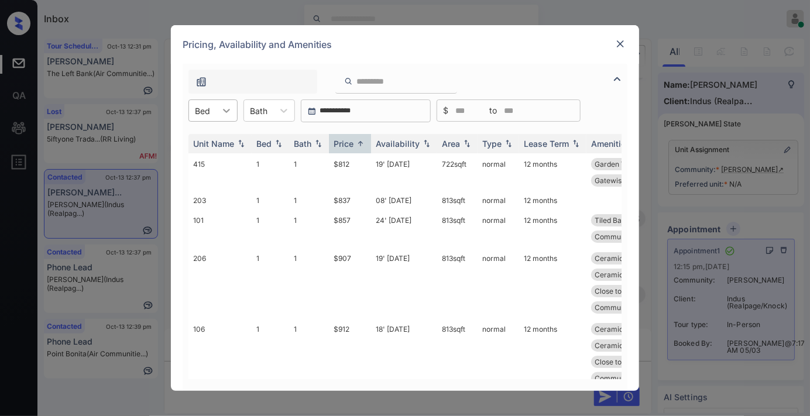
click at [221, 108] on icon at bounding box center [227, 111] width 12 height 12
click at [229, 179] on div "3" at bounding box center [212, 181] width 49 height 21
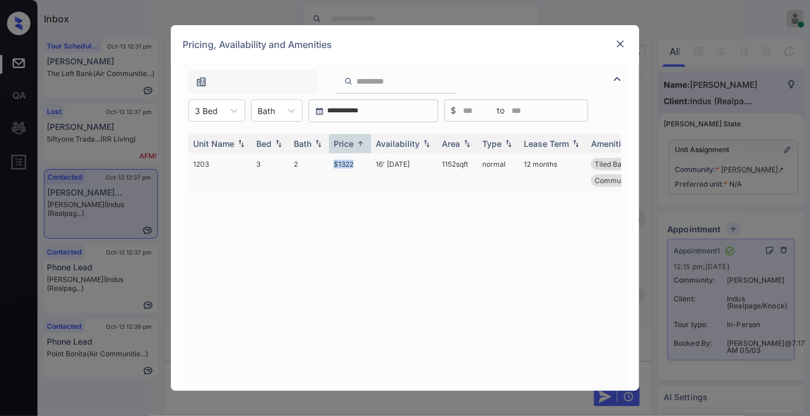
drag, startPoint x: 353, startPoint y: 162, endPoint x: 319, endPoint y: 162, distance: 34.5
click at [319, 162] on tr "1203 3 2 $1322 16' Dec 25 1152 sqft normal 12 months Tiled Backsplas... Washer/…" at bounding box center [493, 172] width 611 height 38
copy tr "$1322"
click at [620, 43] on img at bounding box center [620, 44] width 12 height 12
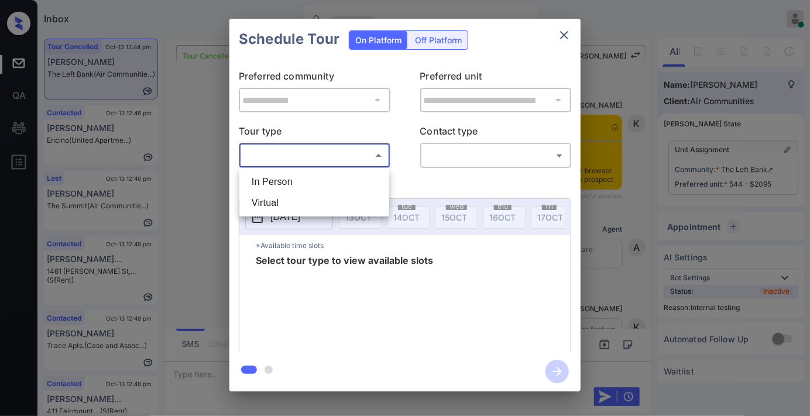
scroll to position [12085, 0]
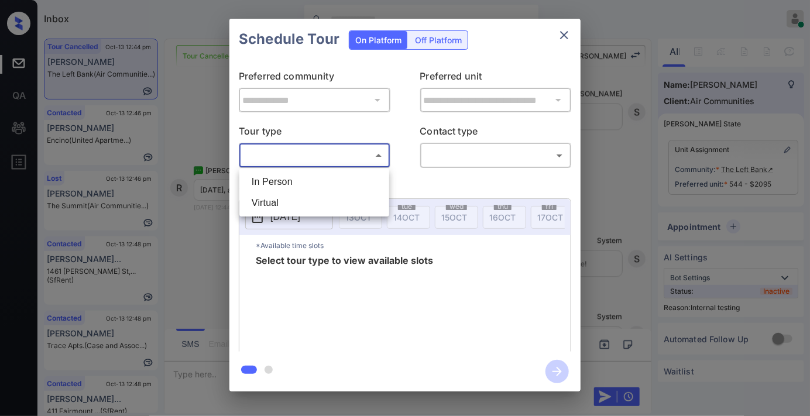
drag, startPoint x: 280, startPoint y: 174, endPoint x: 391, endPoint y: 180, distance: 111.3
click at [281, 174] on li "In Person" at bounding box center [314, 181] width 144 height 21
type input "********"
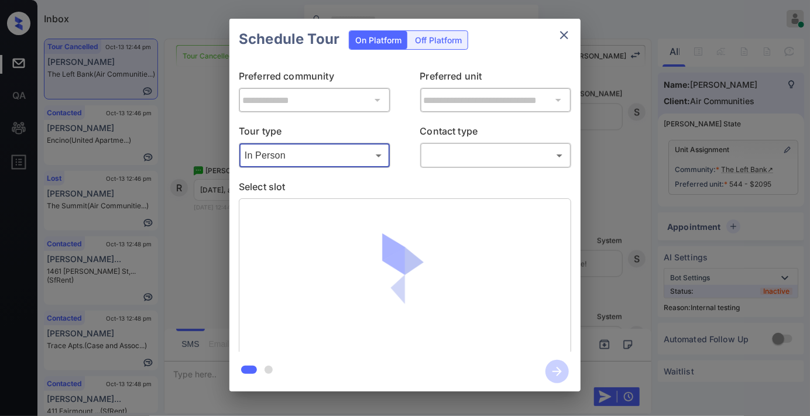
click at [444, 153] on body "Inbox Samantha Soliven Online Set yourself offline Set yourself on break Profil…" at bounding box center [405, 208] width 810 height 416
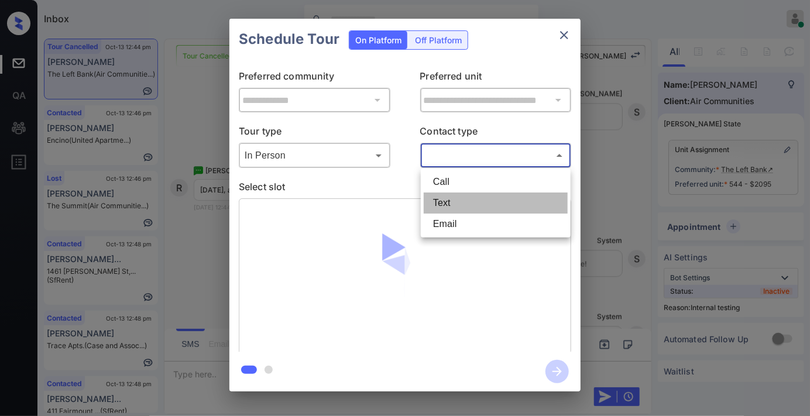
click at [458, 198] on li "Text" at bounding box center [496, 203] width 144 height 21
type input "****"
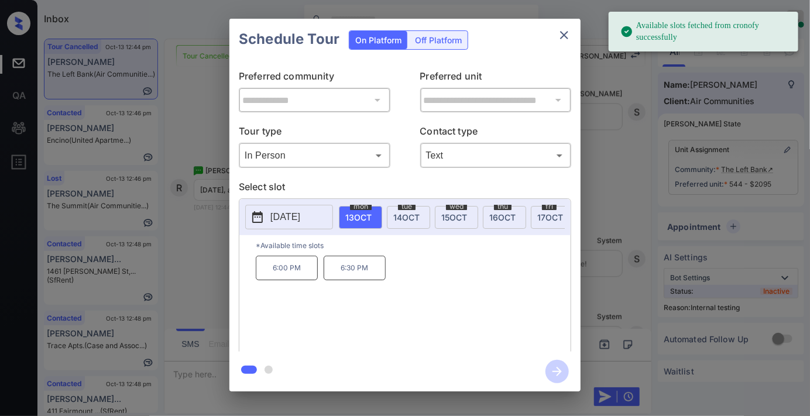
click at [346, 280] on p "6:30 PM" at bounding box center [355, 268] width 62 height 25
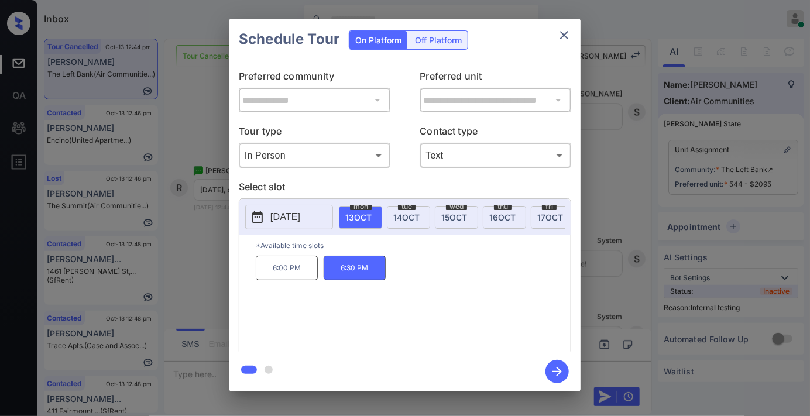
click at [303, 272] on p "6:00 PM" at bounding box center [287, 268] width 62 height 25
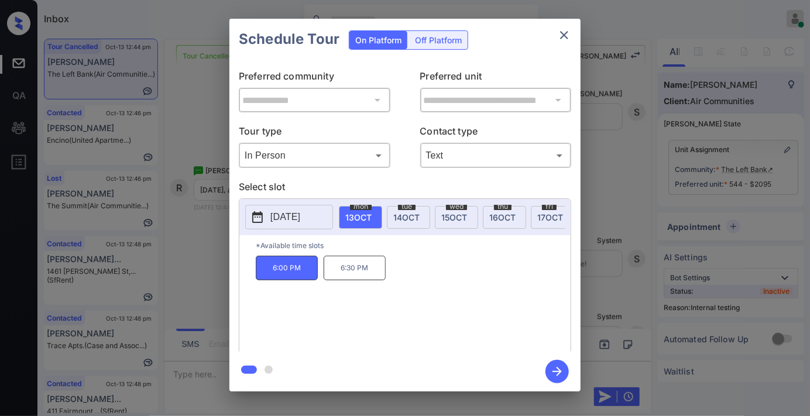
click at [361, 280] on p "6:30 PM" at bounding box center [355, 268] width 62 height 25
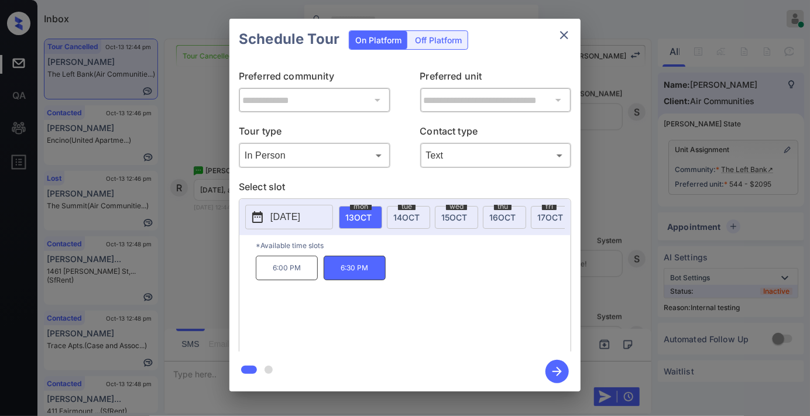
click at [301, 280] on p "6:00 PM" at bounding box center [287, 268] width 62 height 25
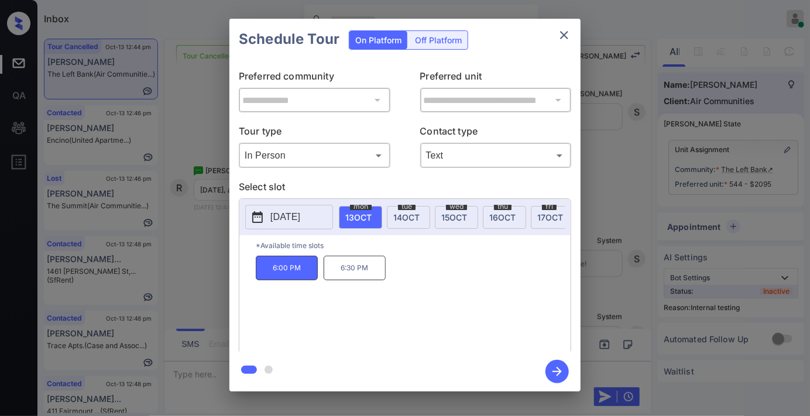
click at [551, 375] on icon "button" at bounding box center [556, 371] width 23 height 23
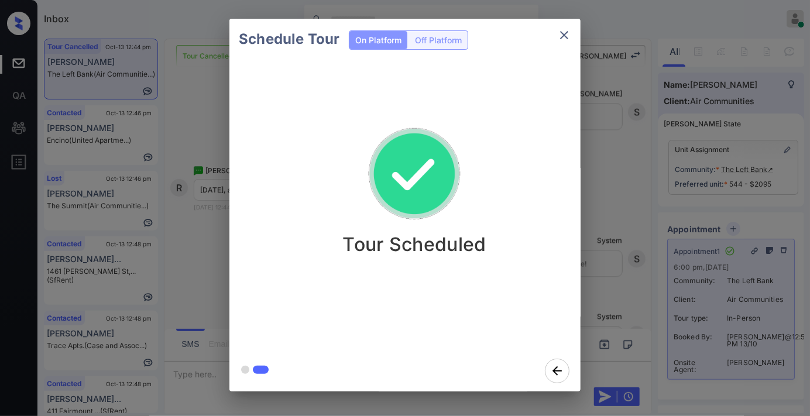
click at [562, 32] on icon "close" at bounding box center [564, 35] width 8 height 8
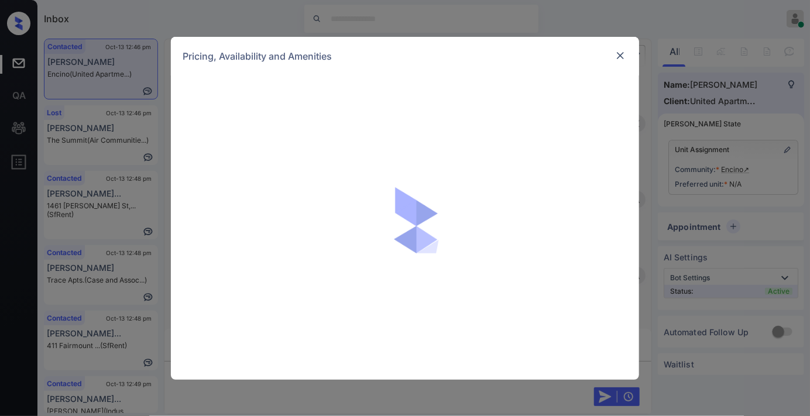
scroll to position [1340, 0]
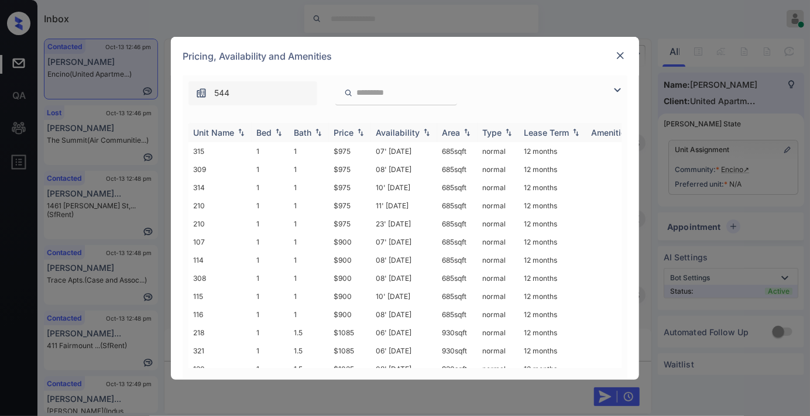
click at [354, 129] on div "Price" at bounding box center [350, 133] width 33 height 10
click at [352, 129] on div "Price" at bounding box center [344, 133] width 20 height 10
drag, startPoint x: 365, startPoint y: 145, endPoint x: 316, endPoint y: 148, distance: 48.7
click at [316, 148] on tr "107 1 1 $900 07' Oct 25 685 sqft normal 12 months" at bounding box center [493, 151] width 611 height 18
copy tr "$900"
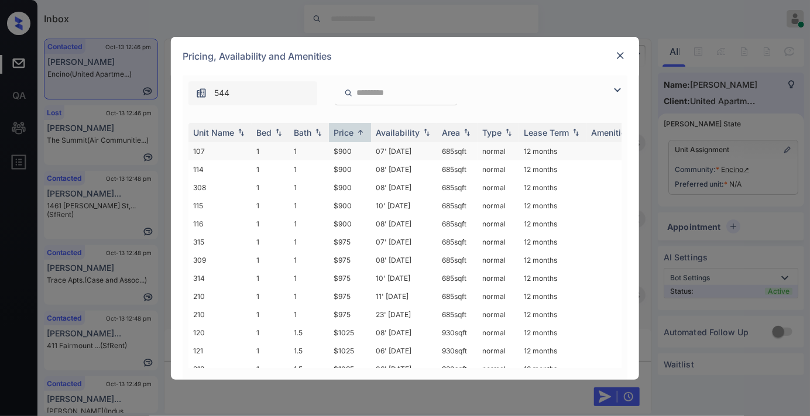
click at [417, 144] on td "07' Oct 25" at bounding box center [404, 151] width 66 height 18
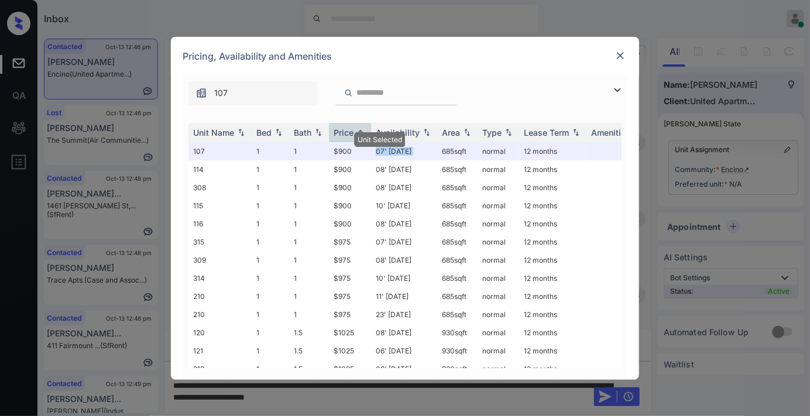
click at [623, 60] on img at bounding box center [620, 56] width 12 height 12
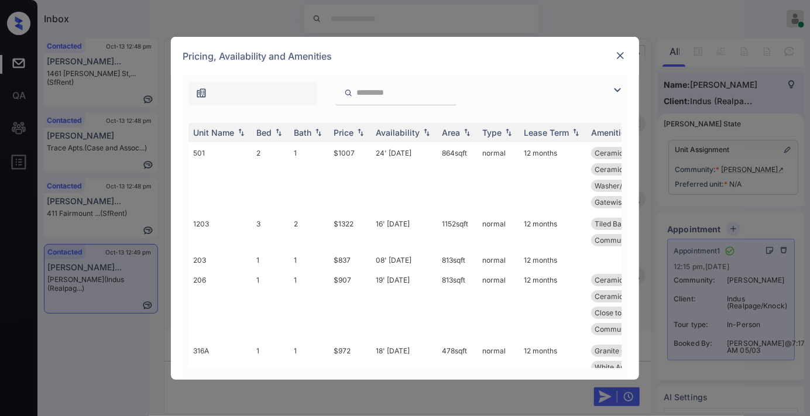
scroll to position [7186, 0]
click at [341, 130] on div "Price" at bounding box center [344, 133] width 20 height 10
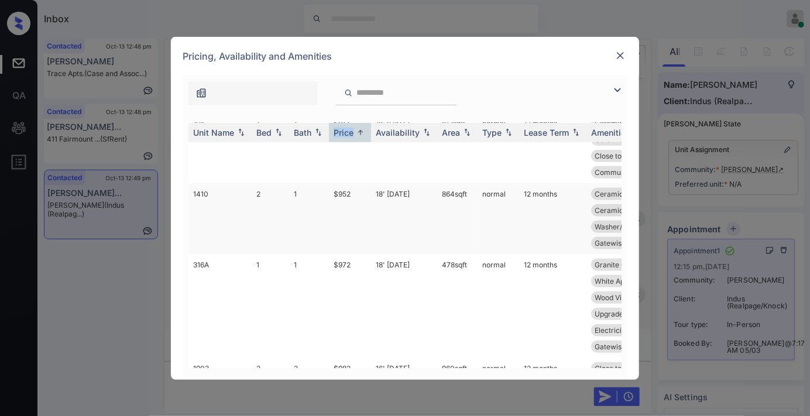
scroll to position [130, 0]
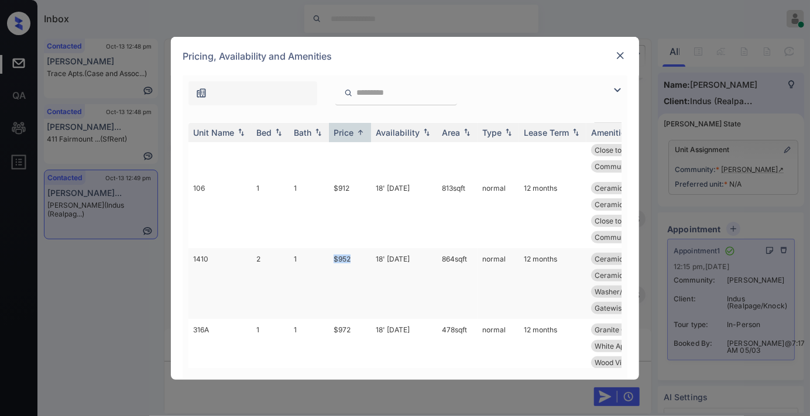
drag, startPoint x: 358, startPoint y: 257, endPoint x: 317, endPoint y: 258, distance: 41.0
click at [317, 258] on tr "1410 2 1 $952 18' Oct 25 864 sqft normal 12 months Ceramic Tile Ba... Ceramic T…" at bounding box center [493, 283] width 611 height 71
copy tr "$952"
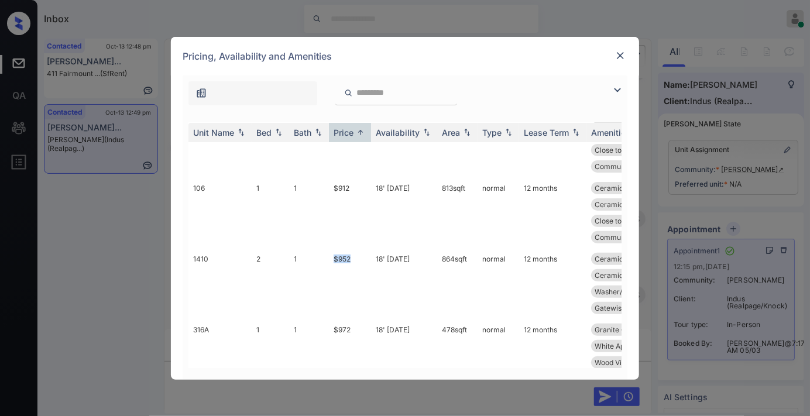
click at [473, 16] on div "**********" at bounding box center [405, 208] width 810 height 416
click at [617, 56] on img at bounding box center [620, 56] width 12 height 12
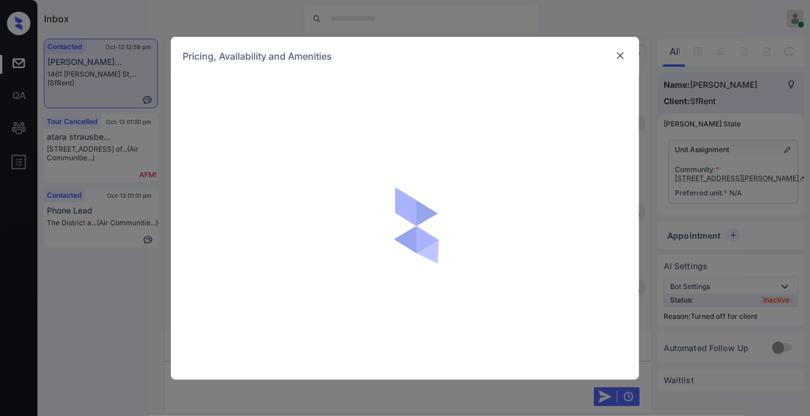
scroll to position [4573, 0]
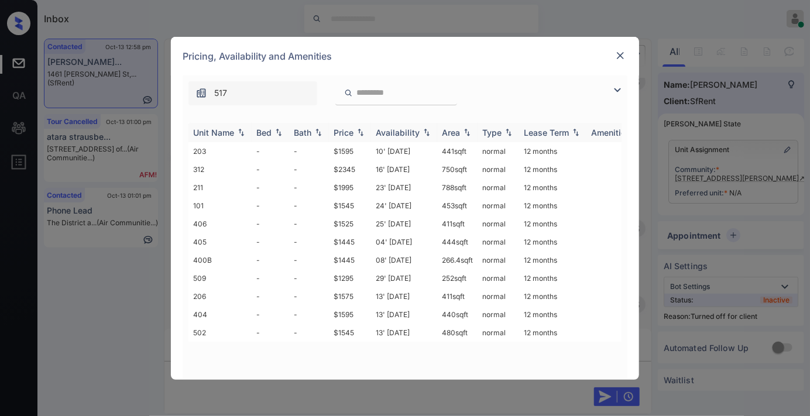
click at [360, 136] on img at bounding box center [361, 132] width 12 height 8
click at [360, 136] on img at bounding box center [361, 132] width 12 height 9
click at [357, 153] on td "$1295" at bounding box center [350, 151] width 42 height 18
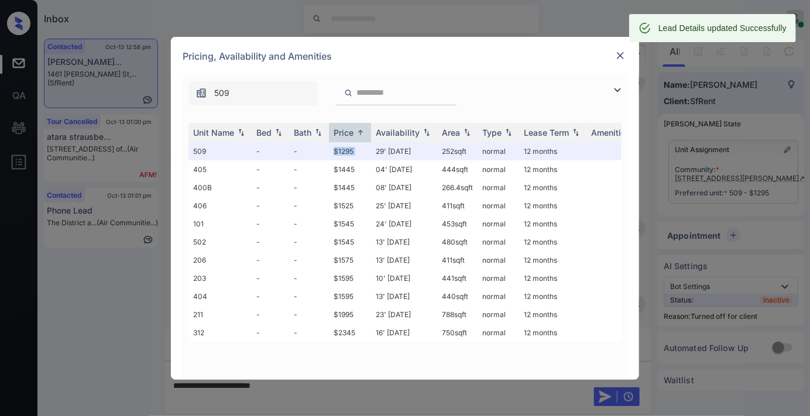
click at [619, 53] on img at bounding box center [620, 56] width 12 height 12
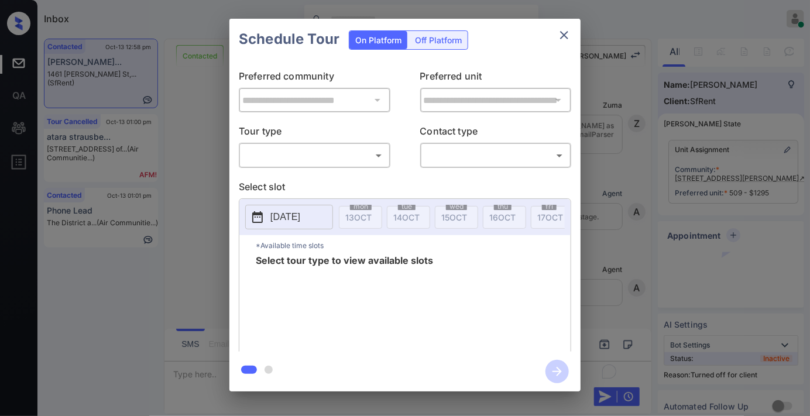
scroll to position [4520, 0]
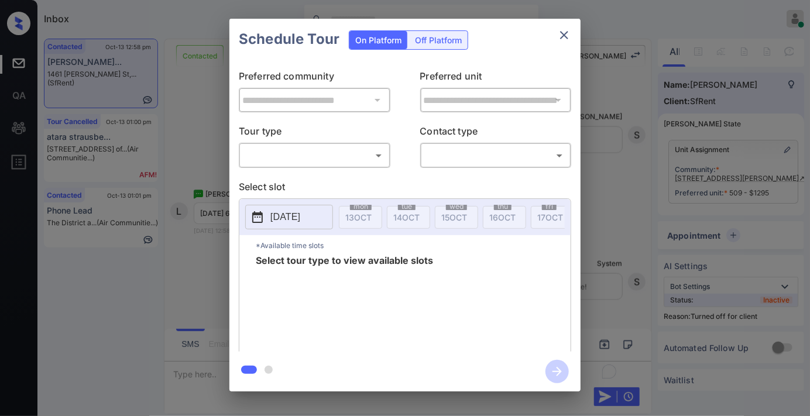
drag, startPoint x: 445, startPoint y: 48, endPoint x: 440, endPoint y: 43, distance: 7.4
click at [443, 42] on div "Off Platform" at bounding box center [438, 40] width 59 height 18
click at [442, 38] on div "Off Platform" at bounding box center [438, 40] width 59 height 18
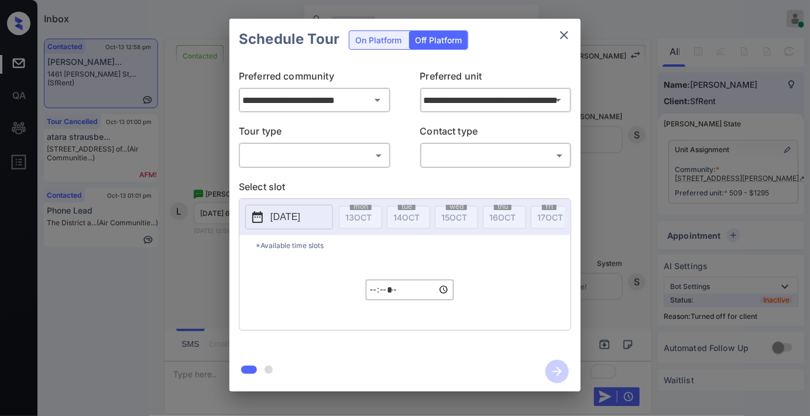
click at [362, 150] on body "Inbox Samantha Soliven Online Set yourself offline Set yourself on break Profil…" at bounding box center [405, 208] width 810 height 416
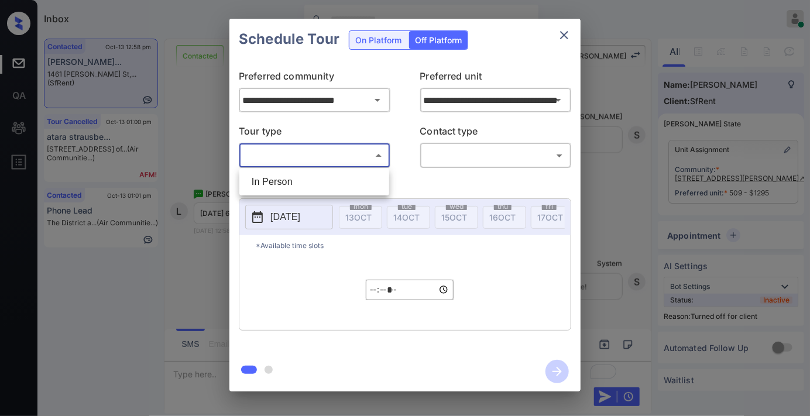
click at [336, 184] on li "In Person" at bounding box center [314, 181] width 144 height 21
type input "********"
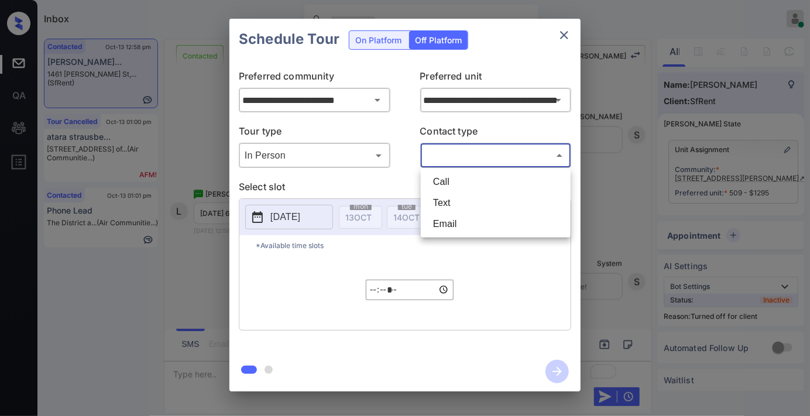
click at [448, 154] on body "Inbox Samantha Soliven Online Set yourself offline Set yourself on break Profil…" at bounding box center [405, 208] width 810 height 416
click at [458, 197] on li "Text" at bounding box center [496, 203] width 144 height 21
type input "****"
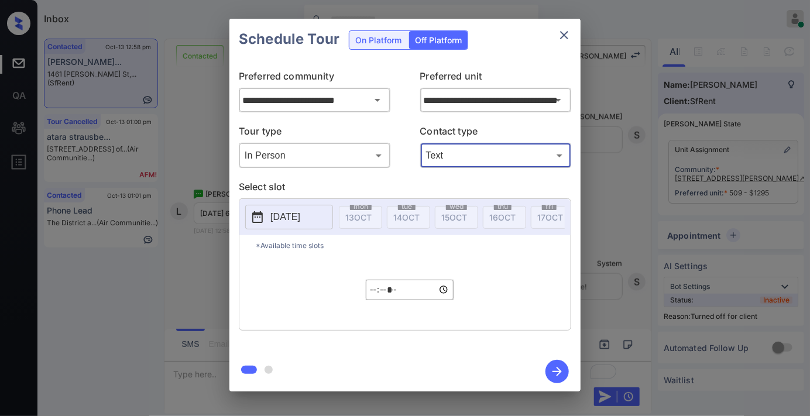
click at [300, 215] on p "[DATE]" at bounding box center [285, 217] width 30 height 14
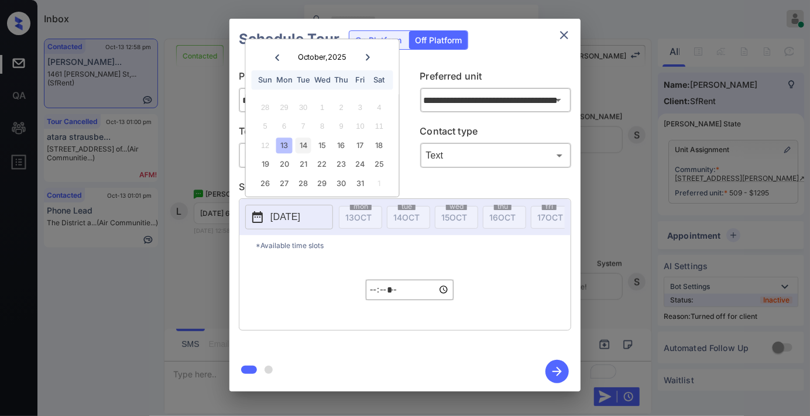
click at [306, 146] on div "14" at bounding box center [304, 146] width 16 height 16
click at [383, 300] on input "*****" at bounding box center [410, 290] width 88 height 20
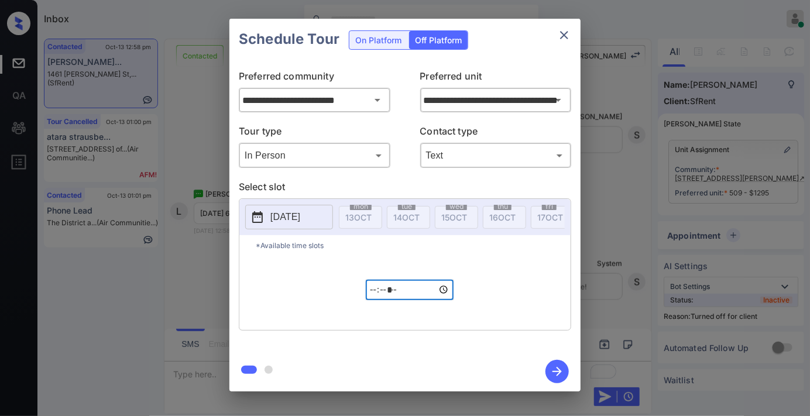
type input "*****"
click at [551, 370] on icon "button" at bounding box center [556, 371] width 23 height 23
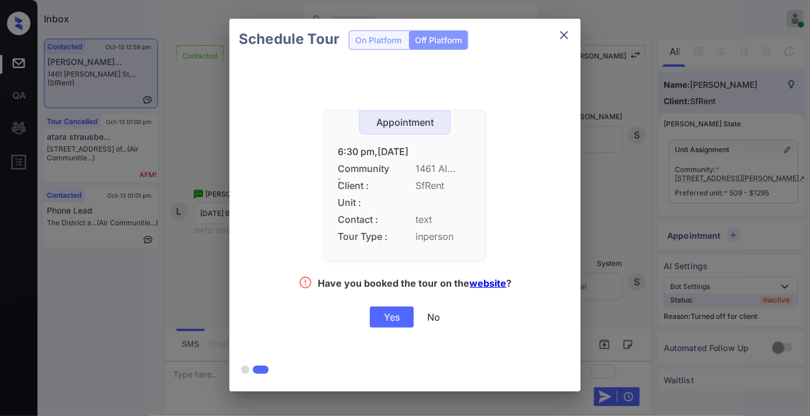
click at [407, 316] on div "Yes" at bounding box center [392, 317] width 44 height 21
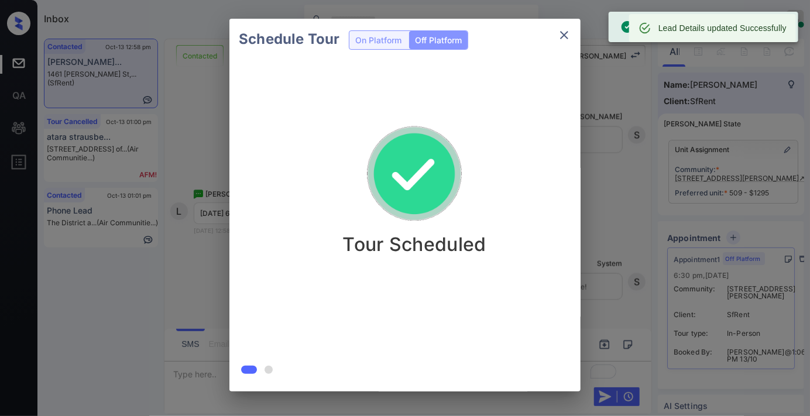
click at [597, 84] on div "Schedule Tour On Platform Off Platform Tour Scheduled" at bounding box center [405, 205] width 810 height 410
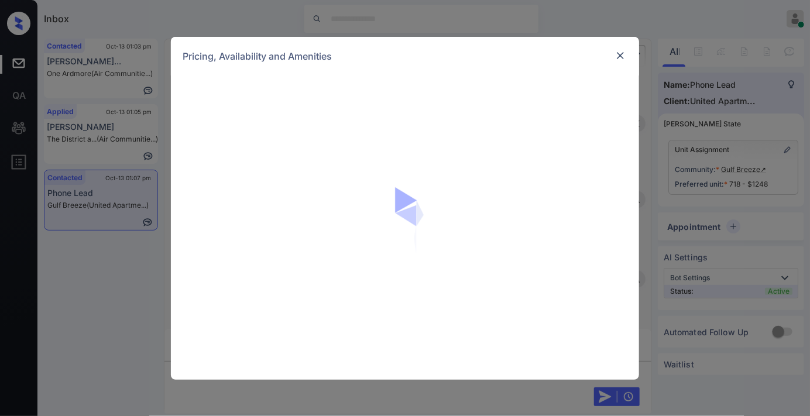
scroll to position [1693, 0]
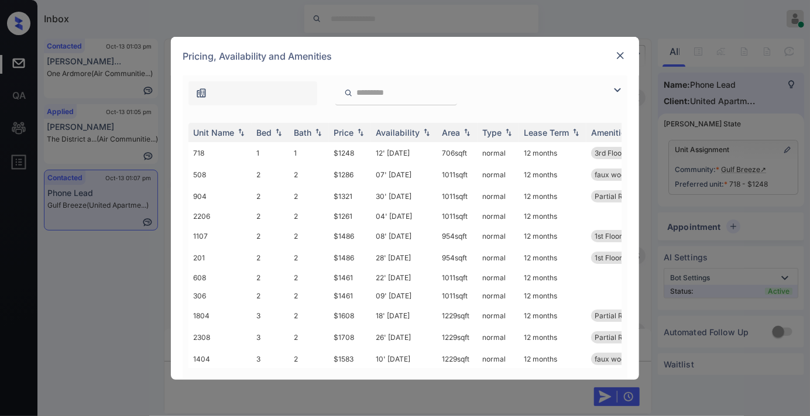
click at [345, 119] on div "Unit Name Bed Bath Price Availability Area Type Lease Term Amenities 718 1 1 $1…" at bounding box center [405, 245] width 445 height 269
click at [350, 130] on div "Price" at bounding box center [344, 133] width 20 height 10
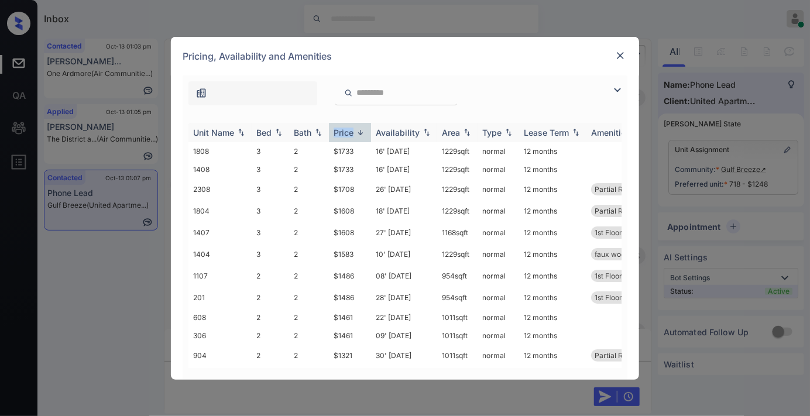
click at [350, 130] on div "Price" at bounding box center [344, 133] width 20 height 10
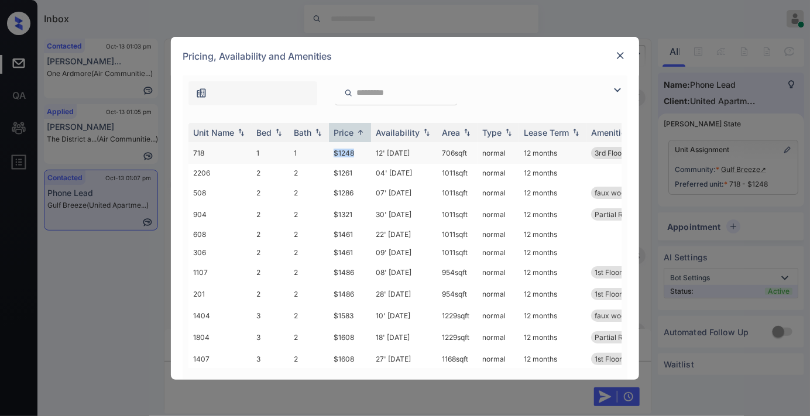
drag, startPoint x: 364, startPoint y: 150, endPoint x: 329, endPoint y: 150, distance: 35.1
click at [329, 150] on td "$1248" at bounding box center [350, 153] width 42 height 22
copy td "$1248"
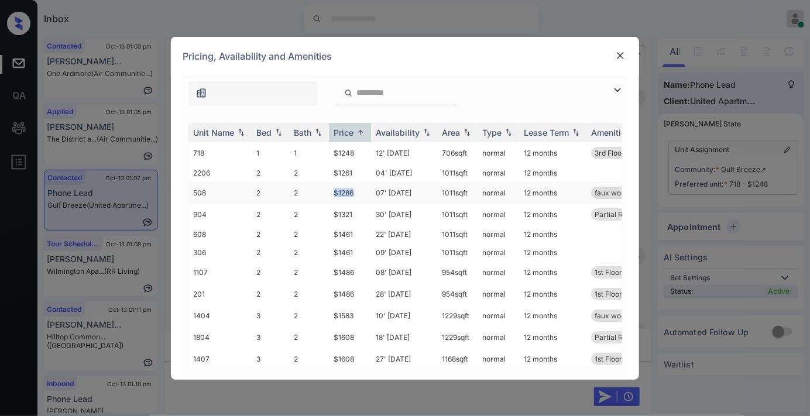
drag, startPoint x: 360, startPoint y: 186, endPoint x: 318, endPoint y: 189, distance: 42.8
click at [318, 189] on tr "508 2 2 $1286 07' Oct 25 1011 sqft normal 12 months faux wood floor..." at bounding box center [493, 193] width 611 height 22
copy tr "$1286"
click at [615, 55] on img at bounding box center [620, 56] width 12 height 12
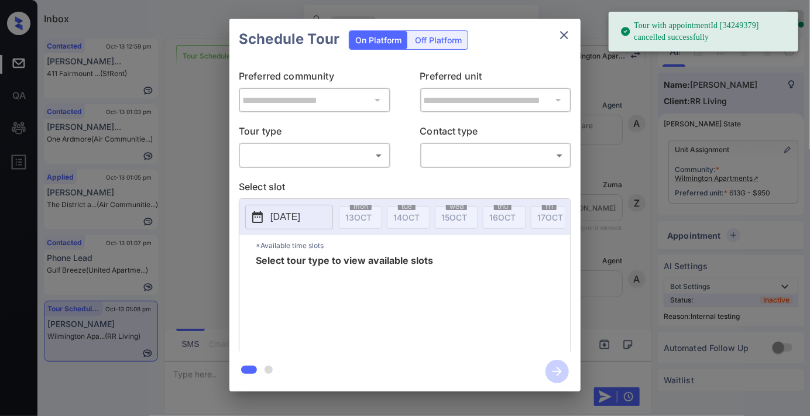
scroll to position [13173, 0]
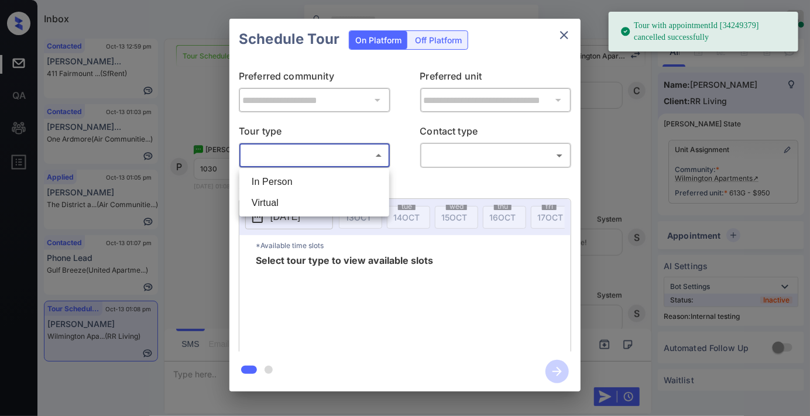
click at [362, 146] on body "Tour with appointmentId [34249379] cancelled successfully Inbox [PERSON_NAME] O…" at bounding box center [405, 208] width 810 height 416
click at [338, 184] on li "In Person" at bounding box center [314, 181] width 144 height 21
type input "********"
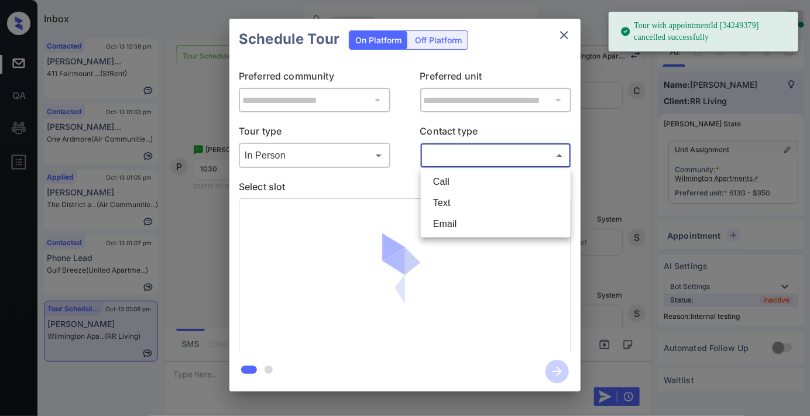
click at [454, 154] on body "Tour with appointmentId [34249379] cancelled successfully Inbox [PERSON_NAME] O…" at bounding box center [405, 208] width 810 height 416
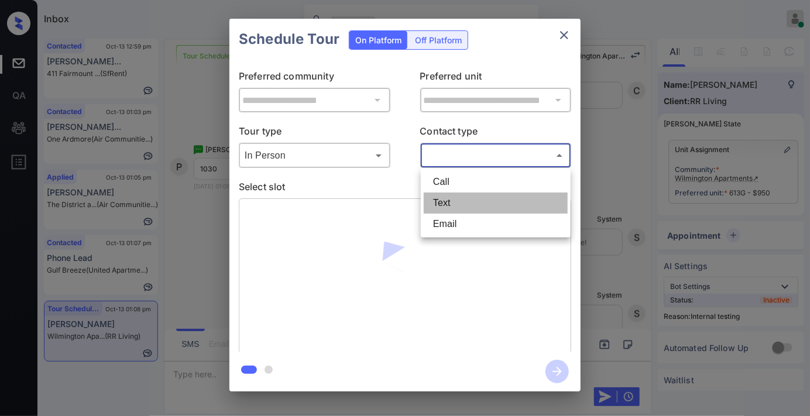
click at [461, 206] on li "Text" at bounding box center [496, 203] width 144 height 21
type input "****"
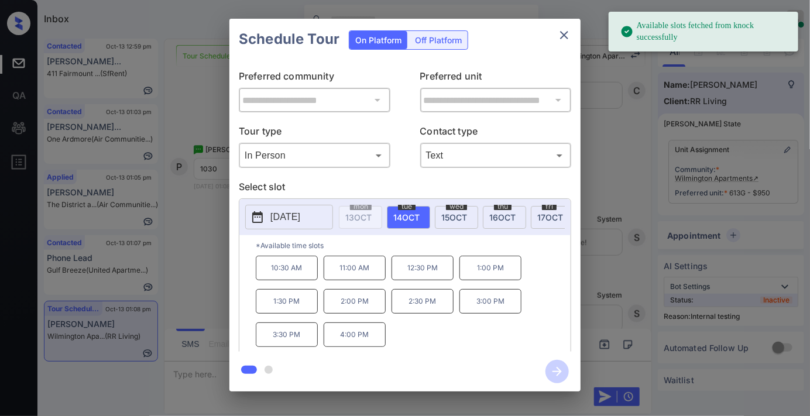
click at [299, 276] on p "10:30 AM" at bounding box center [287, 268] width 62 height 25
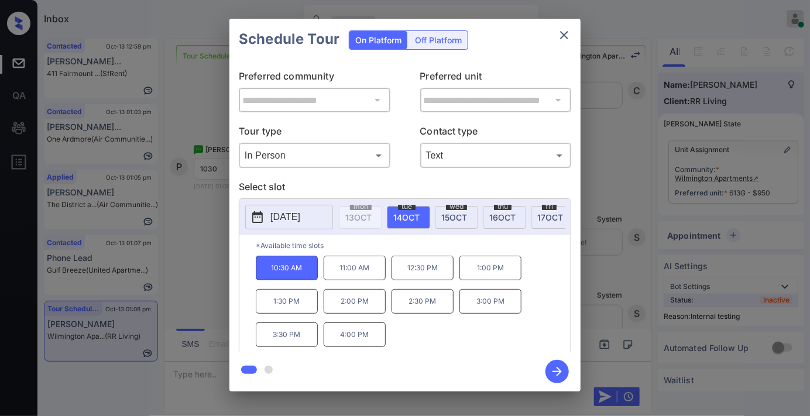
click at [556, 367] on icon "button" at bounding box center [556, 371] width 23 height 23
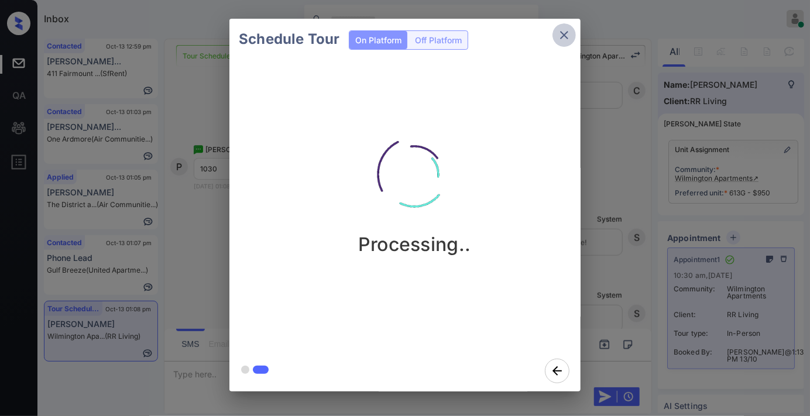
click at [566, 29] on icon "close" at bounding box center [564, 35] width 14 height 14
